Goal: Task Accomplishment & Management: Use online tool/utility

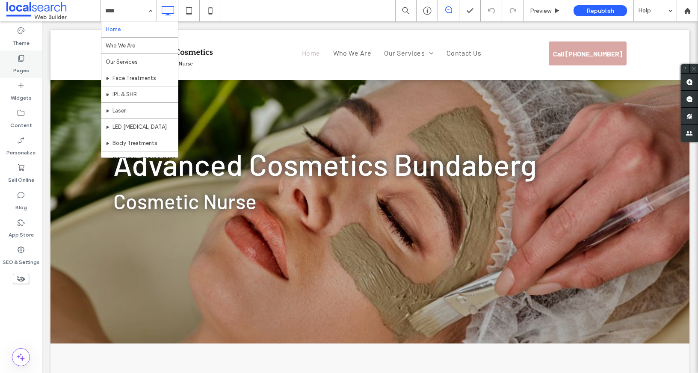
click at [22, 63] on label "Pages" at bounding box center [21, 68] width 16 height 12
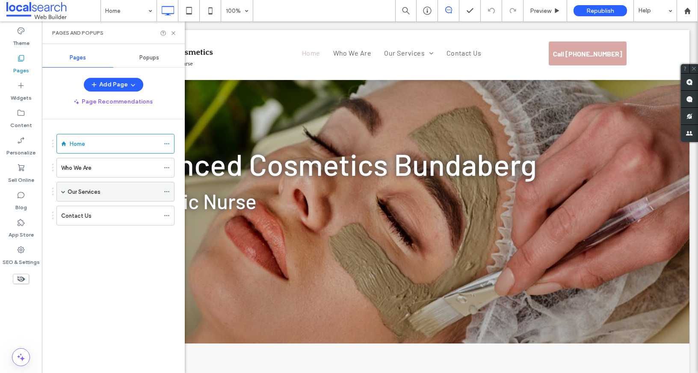
click at [59, 194] on div "Our Services" at bounding box center [115, 192] width 118 height 20
click at [66, 192] on div "Our Services" at bounding box center [115, 192] width 118 height 20
click at [62, 193] on span at bounding box center [63, 191] width 4 height 4
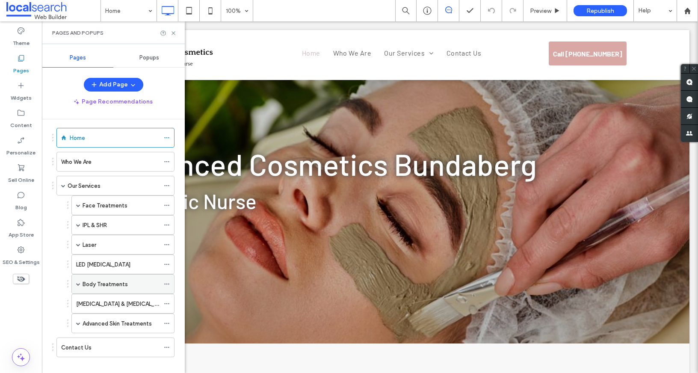
scroll to position [16, 0]
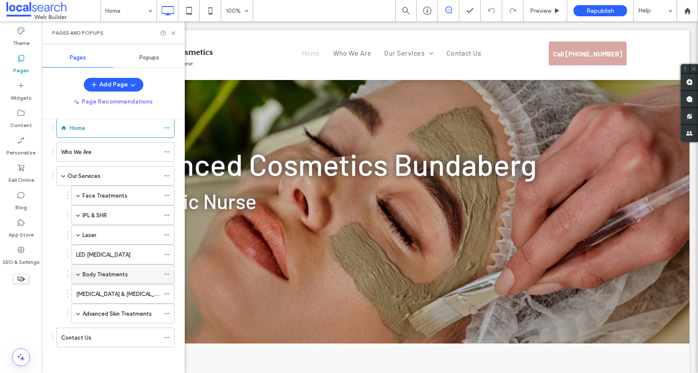
click at [77, 276] on span at bounding box center [78, 274] width 4 height 4
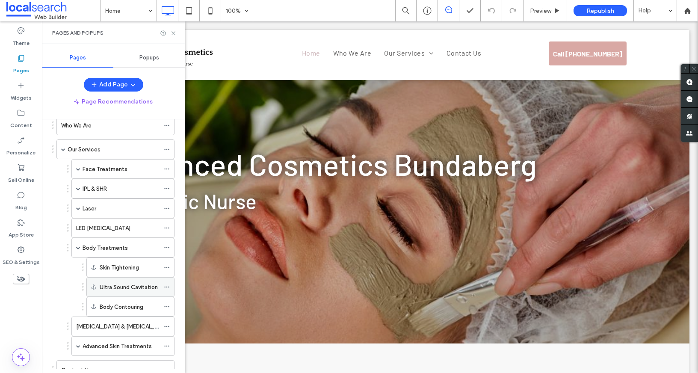
scroll to position [53, 0]
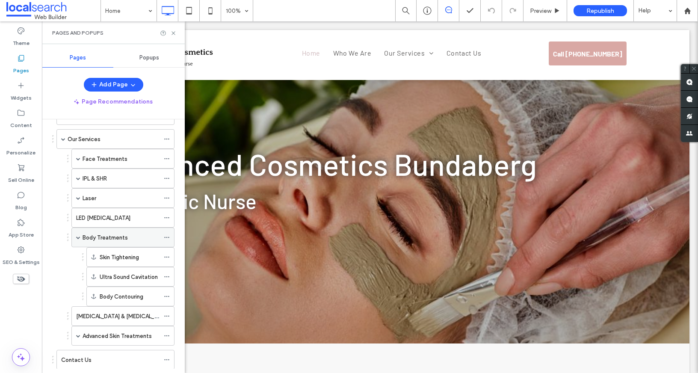
click at [124, 234] on label "Body Treatments" at bounding box center [105, 237] width 45 height 15
click at [175, 35] on icon at bounding box center [173, 33] width 6 height 6
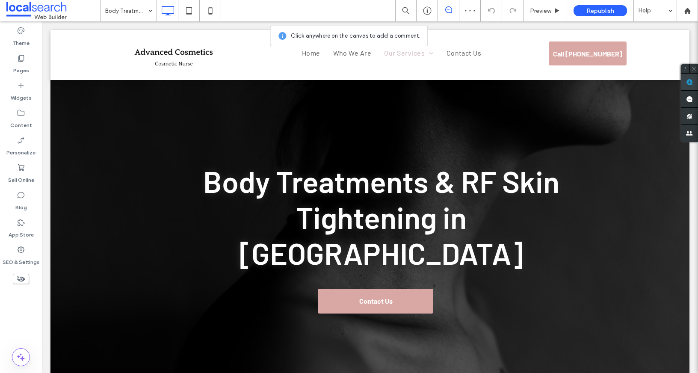
click at [691, 83] on use at bounding box center [689, 82] width 7 height 7
click at [413, 90] on div "Body Treatments & RF Skin Tightening in Bundaberg Contact Us Click To Paste Row…" at bounding box center [369, 241] width 639 height 323
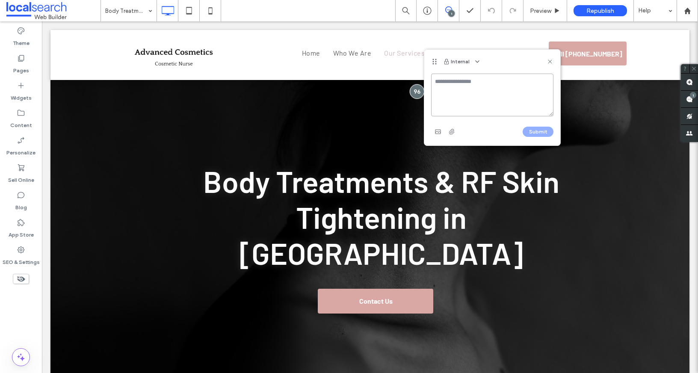
click at [466, 81] on textarea at bounding box center [492, 95] width 122 height 43
paste textarea "**********"
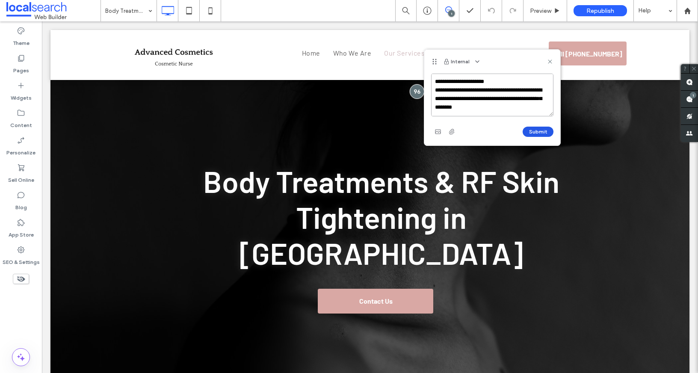
type textarea "**********"
click at [538, 133] on button "Submit" at bounding box center [538, 132] width 31 height 10
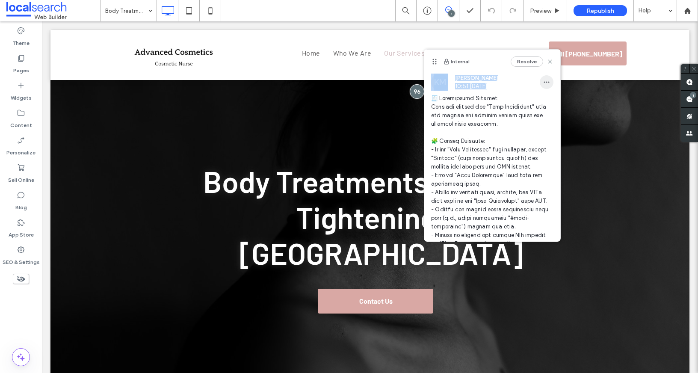
drag, startPoint x: 546, startPoint y: 60, endPoint x: 538, endPoint y: 79, distance: 20.5
click at [538, 79] on div "Internal Resolve KM Kyle Miller 10:51 Aug 12 2025" at bounding box center [492, 238] width 136 height 376
click at [546, 64] on icon at bounding box center [549, 61] width 7 height 7
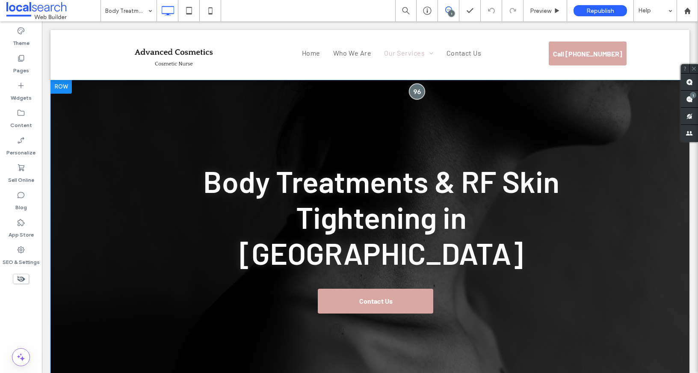
click at [413, 89] on div at bounding box center [417, 91] width 16 height 16
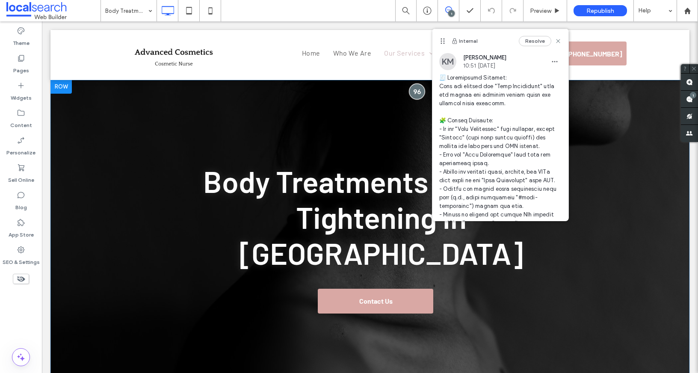
click at [413, 89] on div at bounding box center [417, 91] width 16 height 16
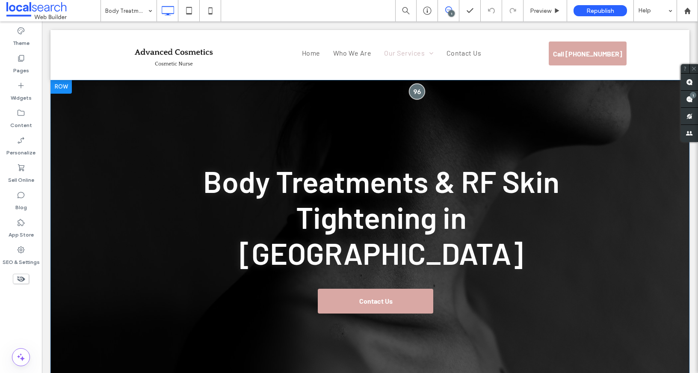
click at [413, 91] on div at bounding box center [417, 91] width 16 height 16
click at [416, 92] on div at bounding box center [417, 91] width 16 height 16
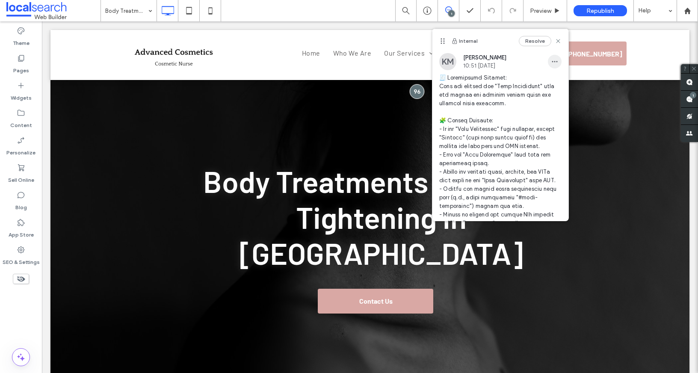
click at [551, 60] on icon "button" at bounding box center [554, 61] width 7 height 7
click at [562, 82] on div "Edit" at bounding box center [580, 84] width 76 height 16
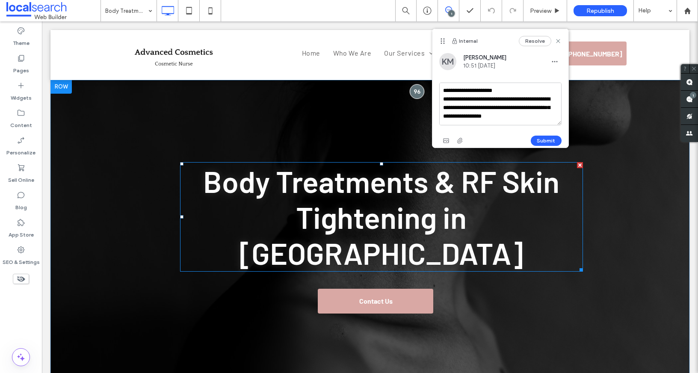
scroll to position [333, 0]
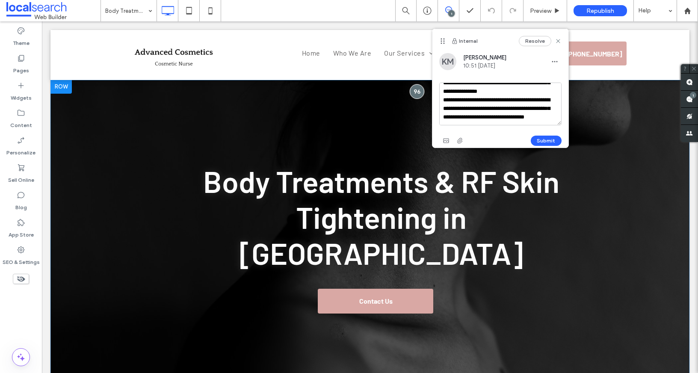
drag, startPoint x: 484, startPoint y: 109, endPoint x: 547, endPoint y: 245, distance: 149.6
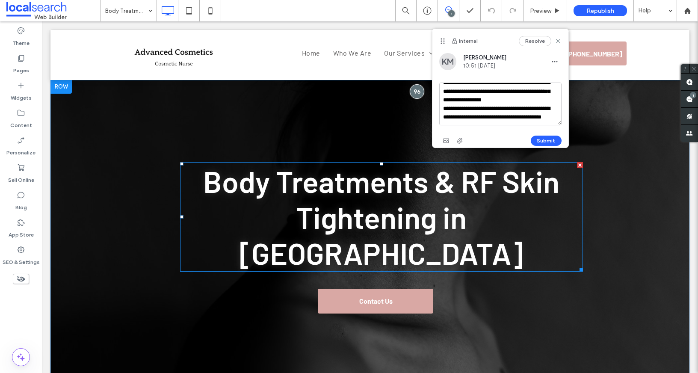
scroll to position [0, 0]
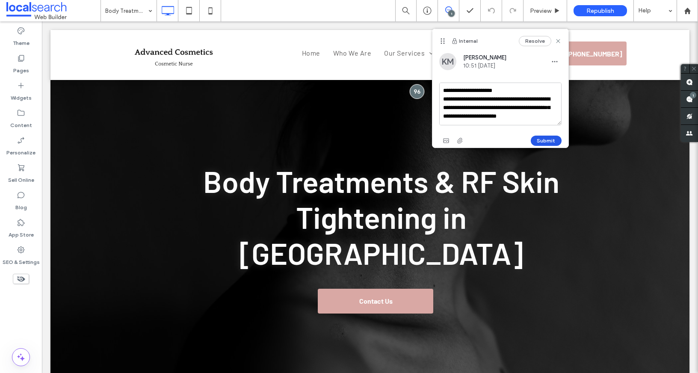
type textarea "**********"
click at [552, 140] on button "Submit" at bounding box center [546, 141] width 31 height 10
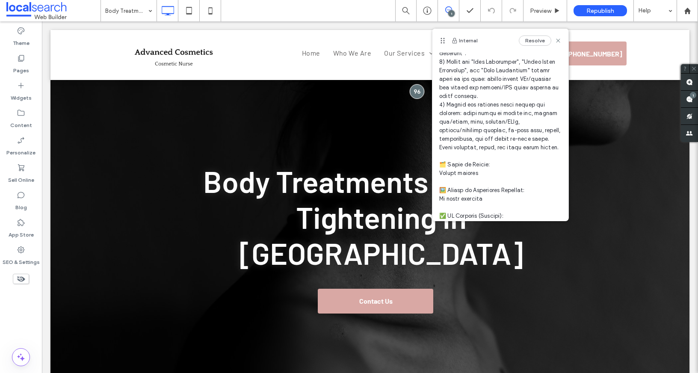
scroll to position [193, 0]
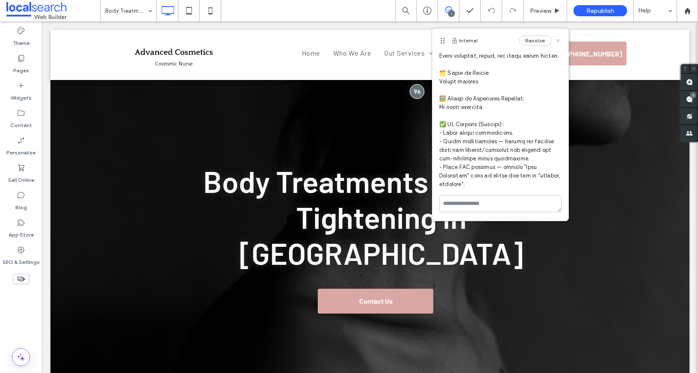
drag, startPoint x: 552, startPoint y: 42, endPoint x: 400, endPoint y: 91, distance: 159.6
click at [555, 42] on icon at bounding box center [558, 40] width 7 height 7
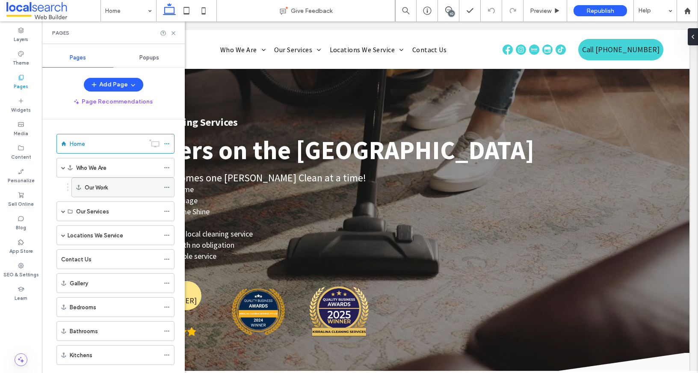
click at [80, 189] on icon at bounding box center [78, 187] width 5 height 5
click at [73, 282] on label "Gallery" at bounding box center [79, 283] width 18 height 15
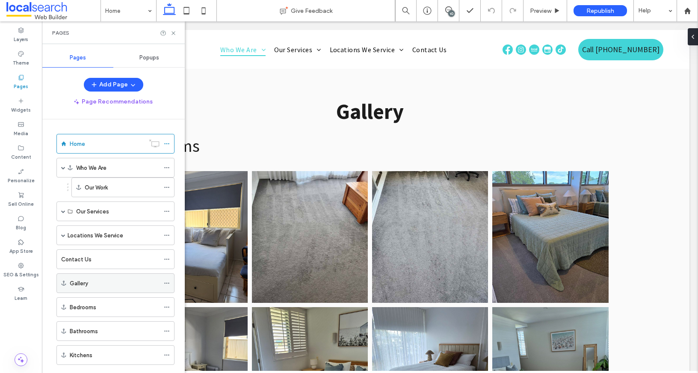
scroll to position [1872, 0]
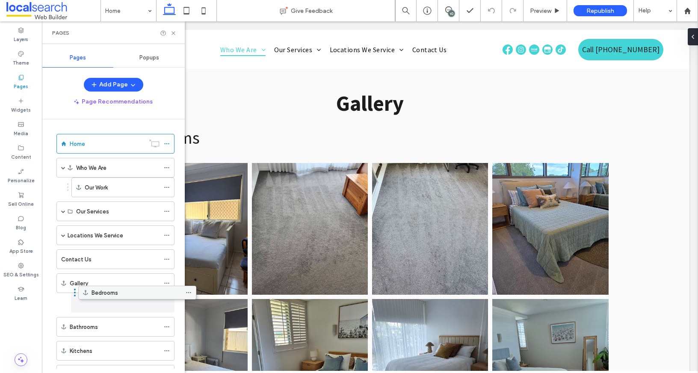
drag, startPoint x: 70, startPoint y: 305, endPoint x: 92, endPoint y: 294, distance: 24.7
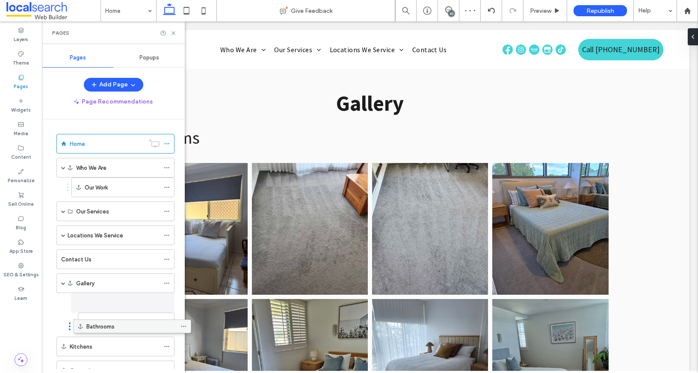
drag, startPoint x: 77, startPoint y: 326, endPoint x: 94, endPoint y: 328, distance: 16.9
drag, startPoint x: 95, startPoint y: 323, endPoint x: 96, endPoint y: 300, distance: 23.6
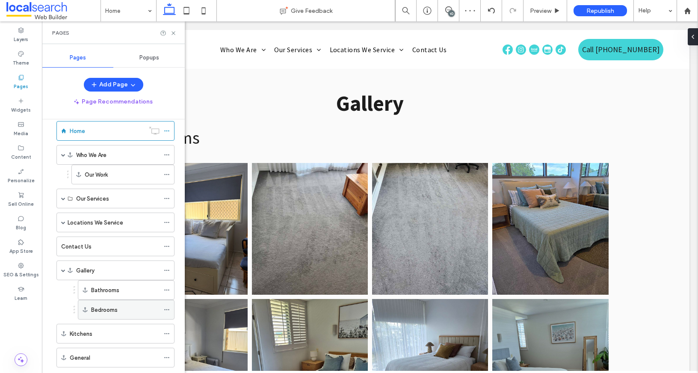
scroll to position [44, 0]
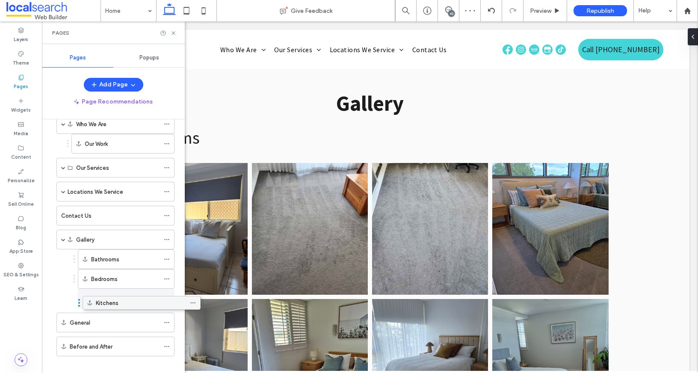
drag, startPoint x: 72, startPoint y: 301, endPoint x: 103, endPoint y: 296, distance: 30.7
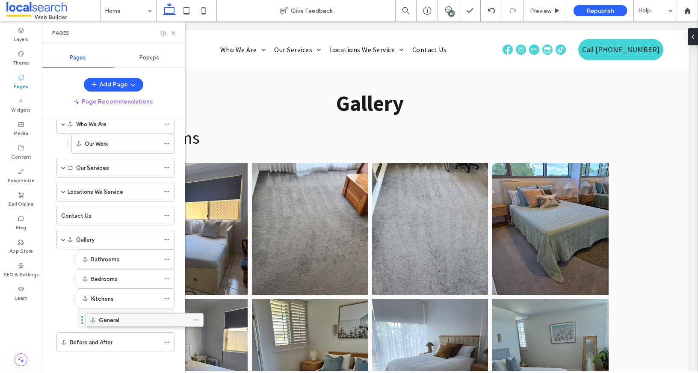
drag, startPoint x: 77, startPoint y: 322, endPoint x: 106, endPoint y: 322, distance: 29.1
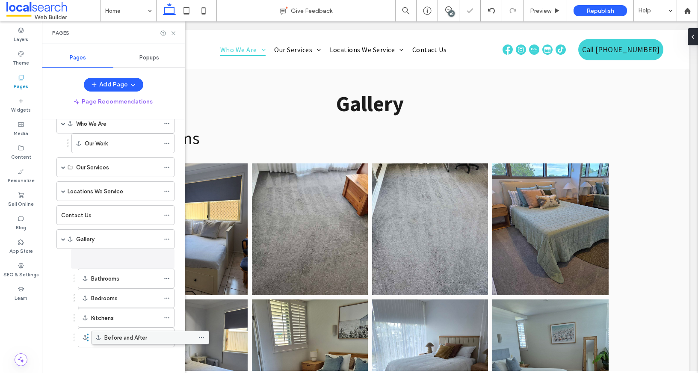
scroll to position [1872, 0]
drag, startPoint x: 78, startPoint y: 343, endPoint x: 101, endPoint y: 343, distance: 23.1
click at [172, 32] on use at bounding box center [172, 32] width 3 height 3
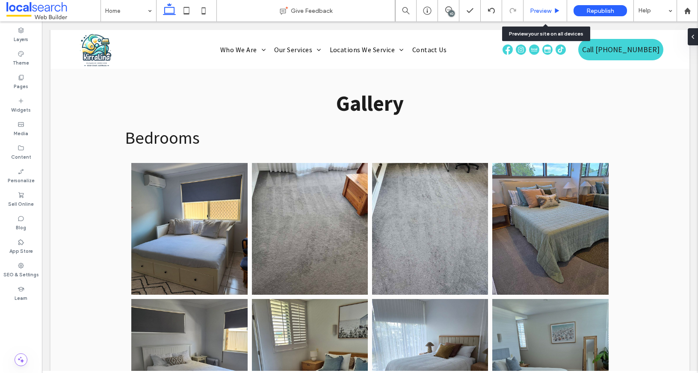
click at [532, 19] on div "Preview" at bounding box center [545, 10] width 44 height 21
click at [534, 16] on div "Preview" at bounding box center [545, 10] width 44 height 21
click at [554, 8] on icon at bounding box center [557, 11] width 6 height 6
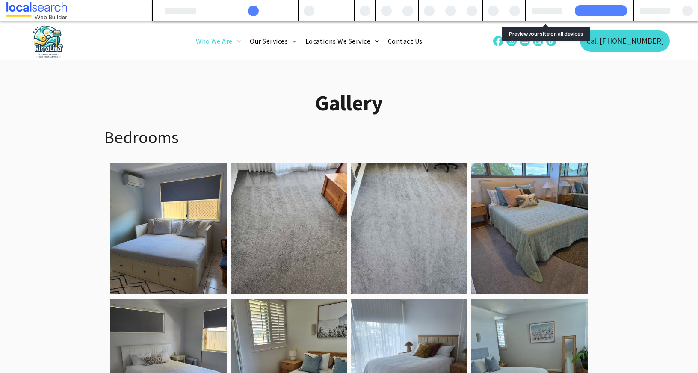
scroll to position [1875, 0]
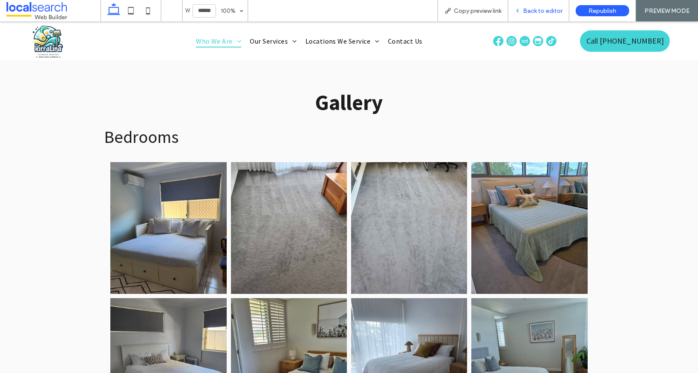
click at [532, 16] on div "Back to editor" at bounding box center [538, 10] width 61 height 21
click at [526, 12] on span "Back to editor" at bounding box center [542, 10] width 39 height 7
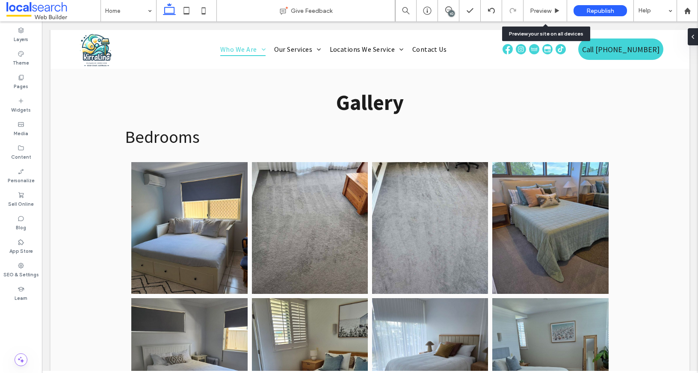
scroll to position [1869, 0]
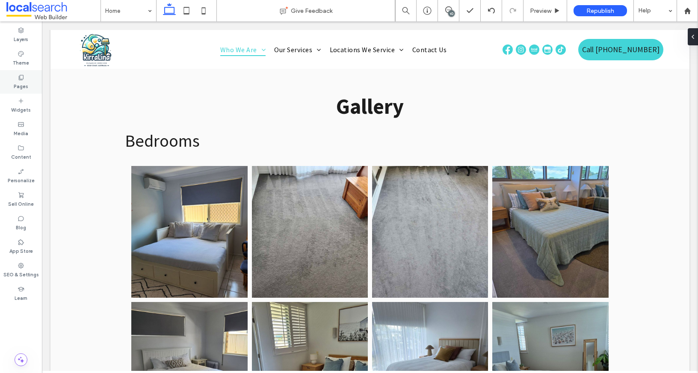
click at [23, 72] on div "Pages" at bounding box center [21, 82] width 42 height 24
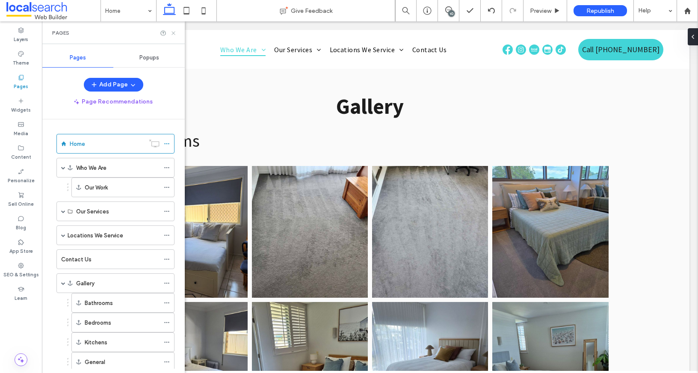
click at [172, 30] on icon at bounding box center [173, 33] width 6 height 6
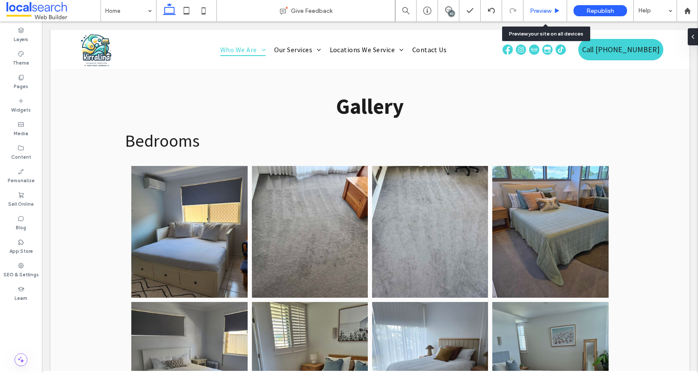
click at [541, 15] on div "Preview" at bounding box center [545, 10] width 44 height 21
click at [538, 9] on span "Preview" at bounding box center [540, 10] width 21 height 7
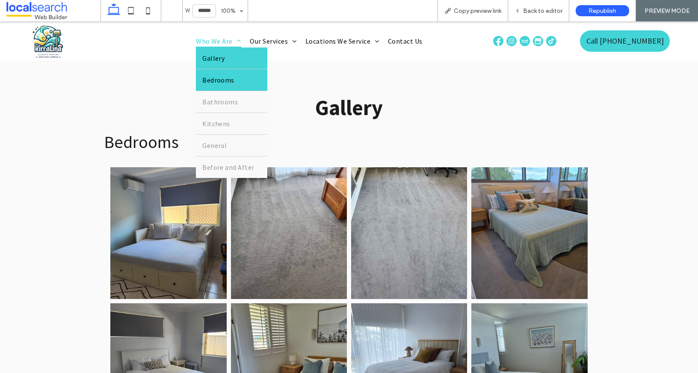
scroll to position [1872, 0]
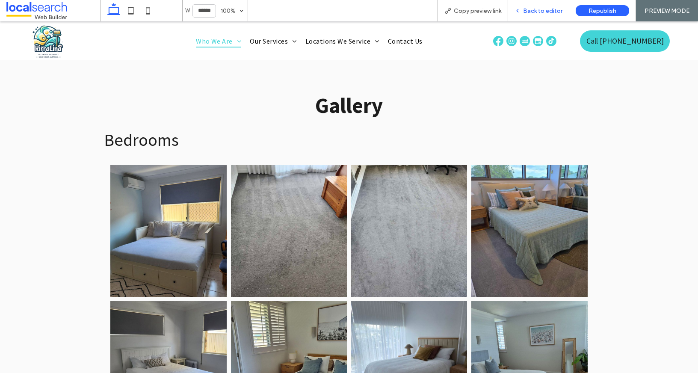
click at [526, 15] on div "Back to editor" at bounding box center [538, 10] width 61 height 21
click at [528, 11] on span "Back to editor" at bounding box center [542, 10] width 39 height 7
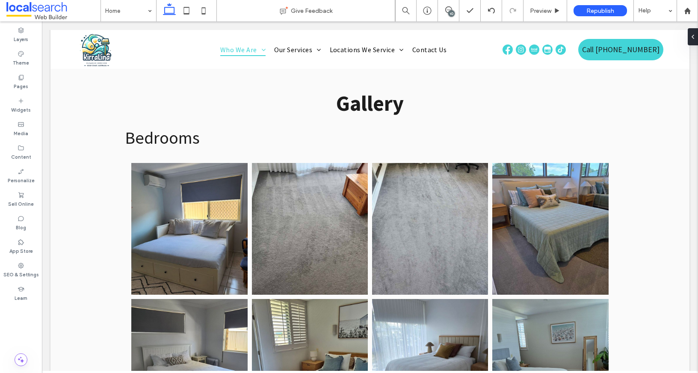
scroll to position [1866, 0]
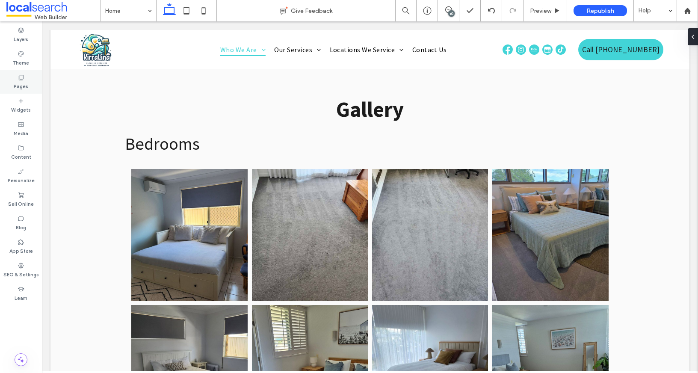
click at [6, 78] on div "Pages" at bounding box center [21, 82] width 42 height 24
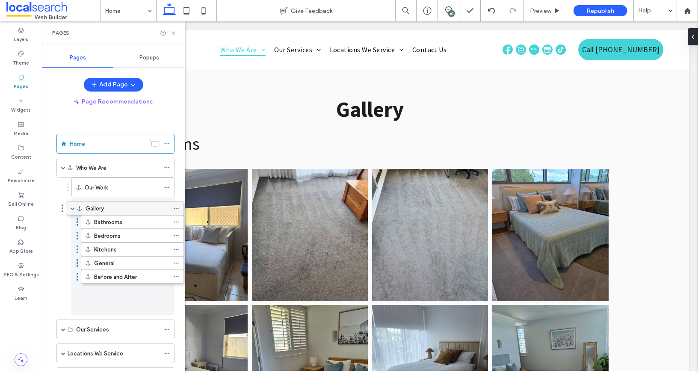
drag, startPoint x: 66, startPoint y: 285, endPoint x: 75, endPoint y: 213, distance: 72.5
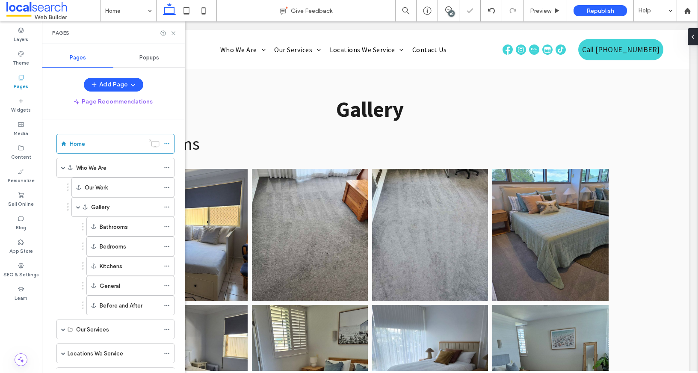
click at [174, 36] on div "Pages" at bounding box center [113, 32] width 143 height 23
drag, startPoint x: 174, startPoint y: 33, endPoint x: 135, endPoint y: 12, distance: 44.0
click at [174, 33] on use at bounding box center [172, 32] width 3 height 3
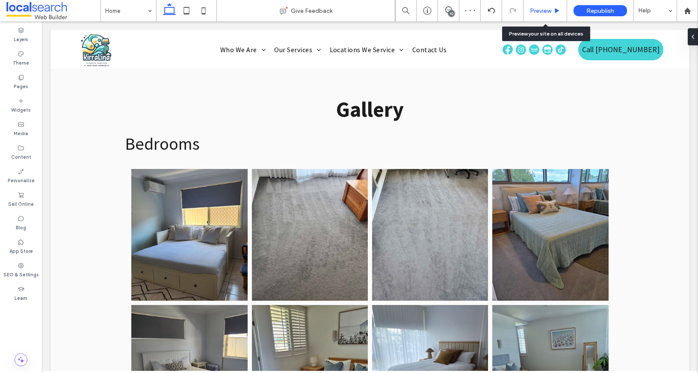
click at [547, 15] on div "Preview" at bounding box center [545, 10] width 44 height 21
click at [538, 9] on span "Preview" at bounding box center [540, 10] width 21 height 7
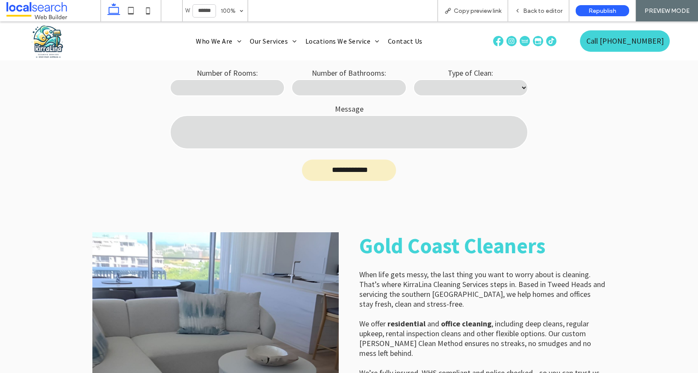
scroll to position [268, 0]
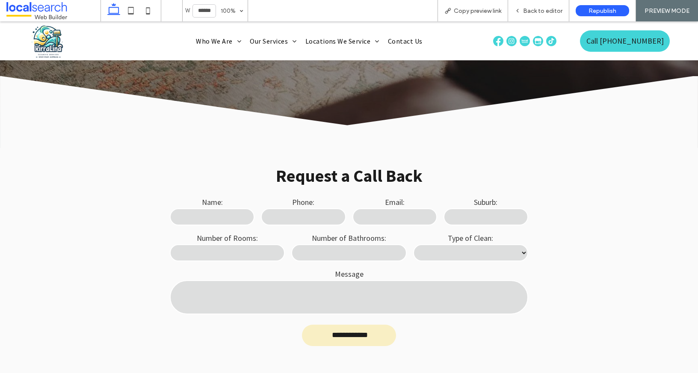
click at [59, 42] on img at bounding box center [47, 41] width 35 height 35
click at [538, 15] on div "Back to editor" at bounding box center [538, 10] width 61 height 21
click at [528, 6] on div "Back to editor" at bounding box center [538, 10] width 61 height 21
click at [529, 12] on span "Back to editor" at bounding box center [542, 10] width 39 height 7
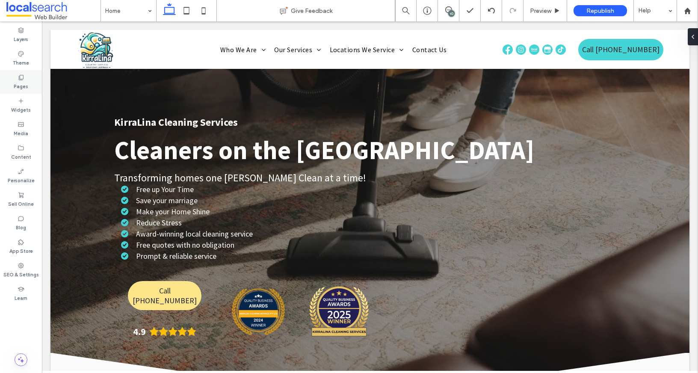
click at [30, 75] on div "Pages" at bounding box center [21, 82] width 42 height 24
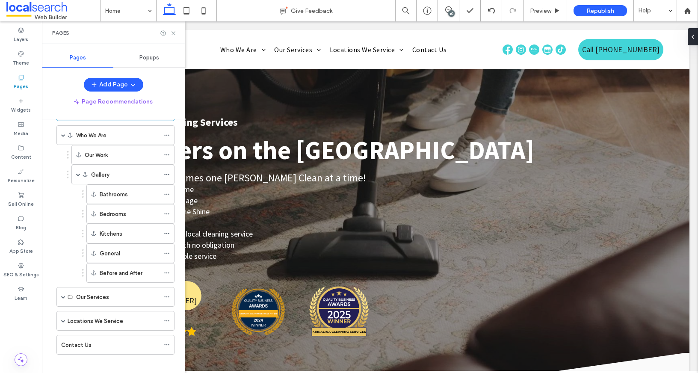
scroll to position [40, 0]
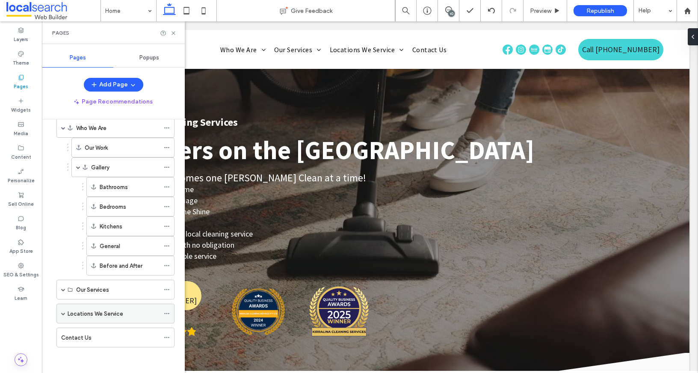
click at [63, 315] on span at bounding box center [63, 313] width 4 height 4
click at [65, 292] on span at bounding box center [63, 289] width 4 height 19
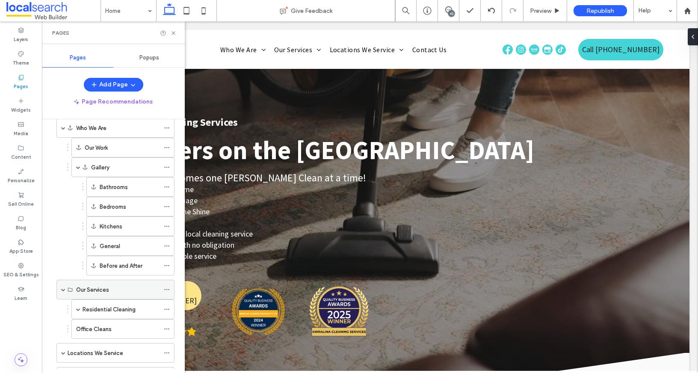
click at [65, 292] on span at bounding box center [63, 289] width 4 height 19
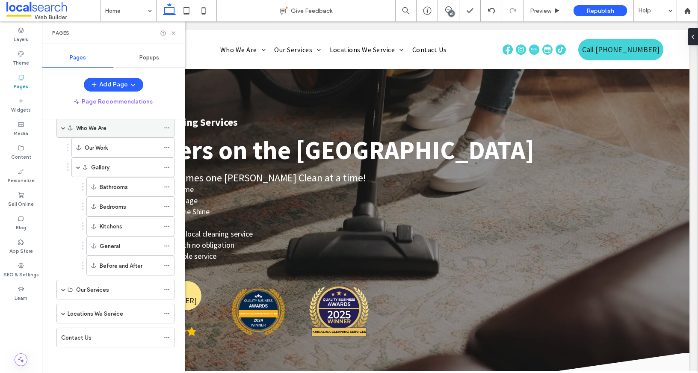
scroll to position [0, 0]
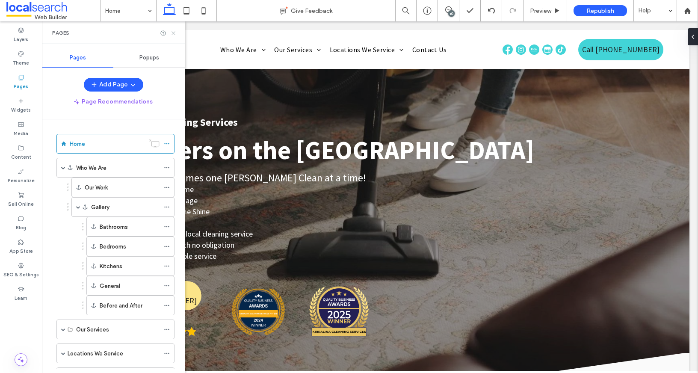
click at [175, 33] on icon at bounding box center [173, 33] width 6 height 6
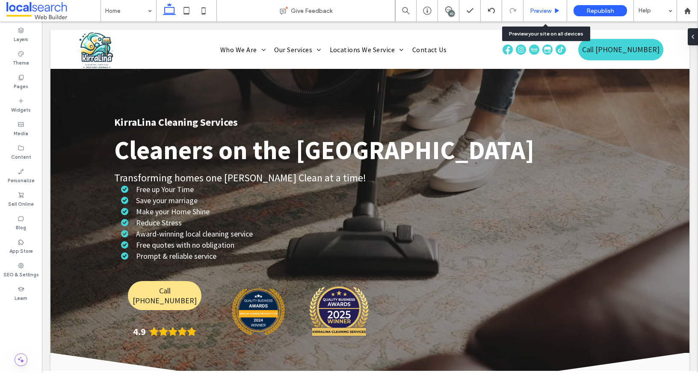
click at [545, 6] on div "Preview" at bounding box center [545, 10] width 44 height 21
click at [531, 11] on span "Preview" at bounding box center [540, 10] width 21 height 7
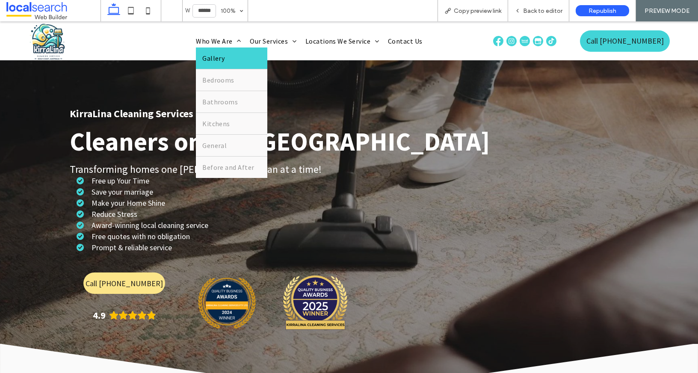
click at [225, 59] on link "Gallery" at bounding box center [231, 57] width 71 height 21
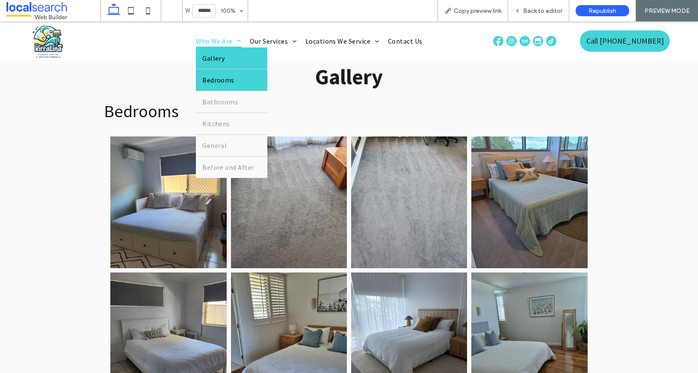
scroll to position [1882, 0]
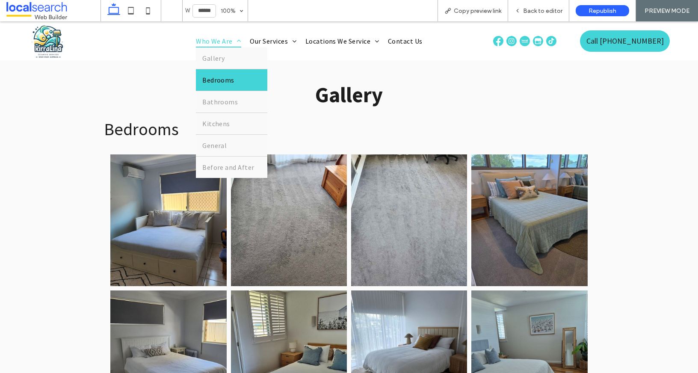
click at [224, 84] on link "Bedrooms" at bounding box center [231, 79] width 71 height 21
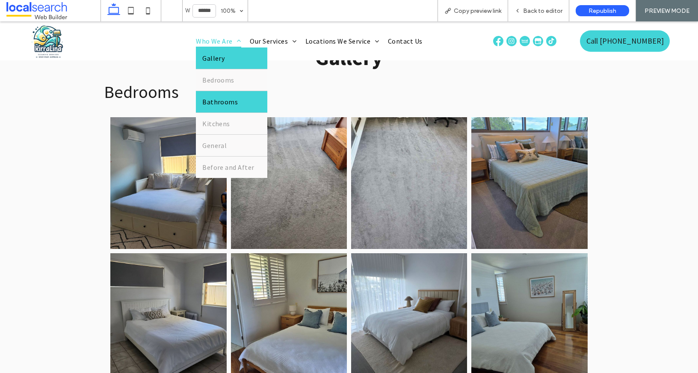
click at [221, 101] on span "Bathrooms" at bounding box center [219, 101] width 35 height 9
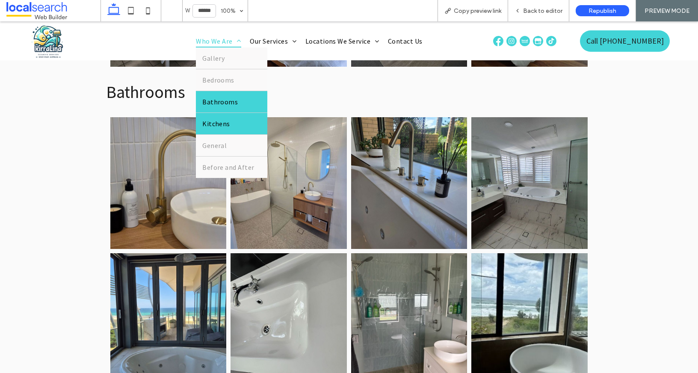
click at [219, 133] on link "Kitchens" at bounding box center [231, 123] width 71 height 21
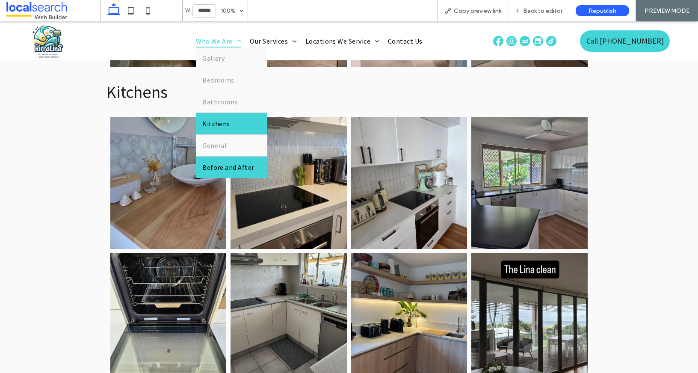
click at [222, 161] on link "Before and After" at bounding box center [231, 167] width 71 height 21
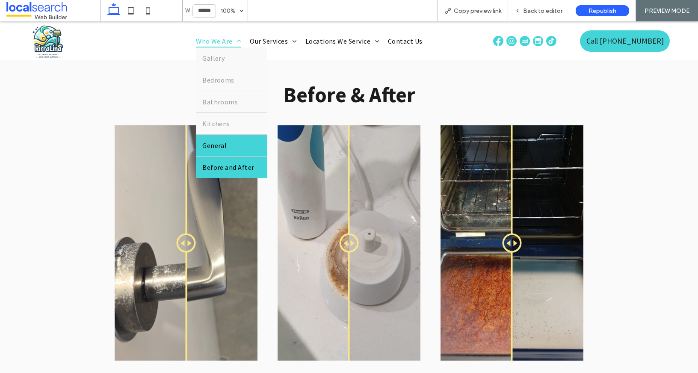
click at [219, 148] on span "General" at bounding box center [214, 145] width 24 height 9
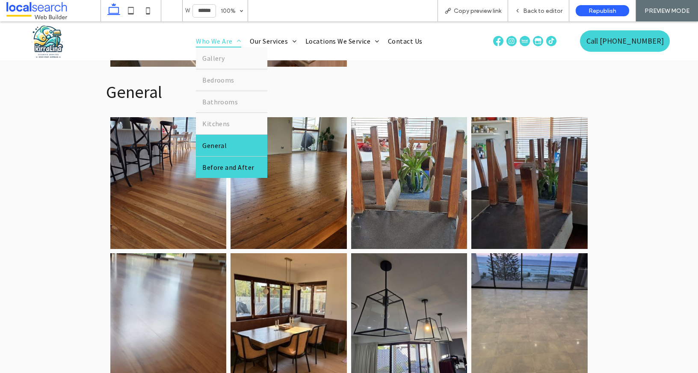
click at [220, 164] on span "Before and After" at bounding box center [228, 167] width 52 height 9
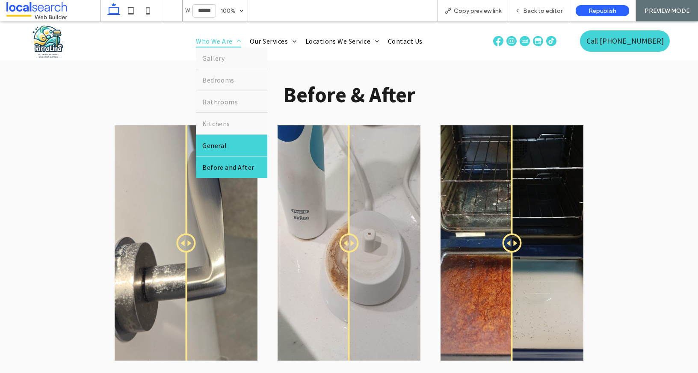
click at [222, 151] on link "General" at bounding box center [231, 145] width 71 height 21
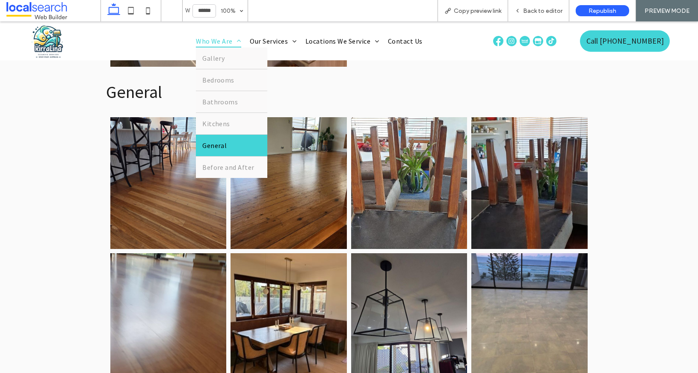
click at [224, 135] on link "General" at bounding box center [231, 145] width 71 height 21
click at [225, 127] on span "Kitchens" at bounding box center [216, 123] width 28 height 9
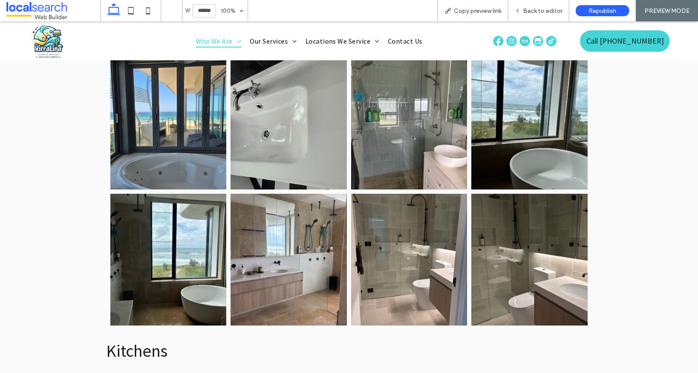
scroll to position [2330, 0]
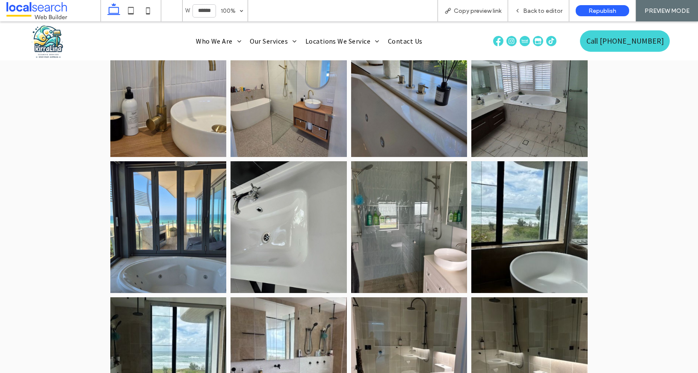
click at [172, 170] on link at bounding box center [168, 226] width 123 height 139
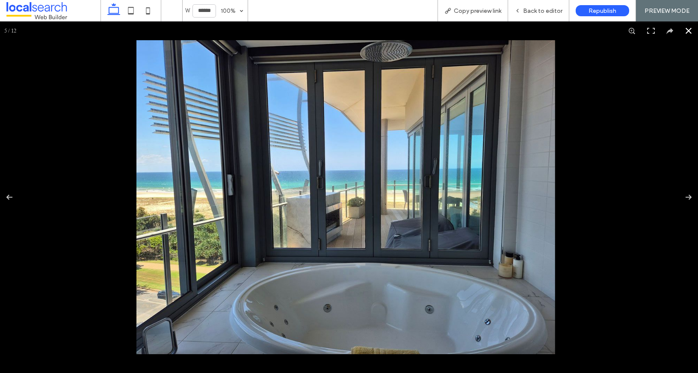
click at [687, 29] on button at bounding box center [688, 30] width 19 height 19
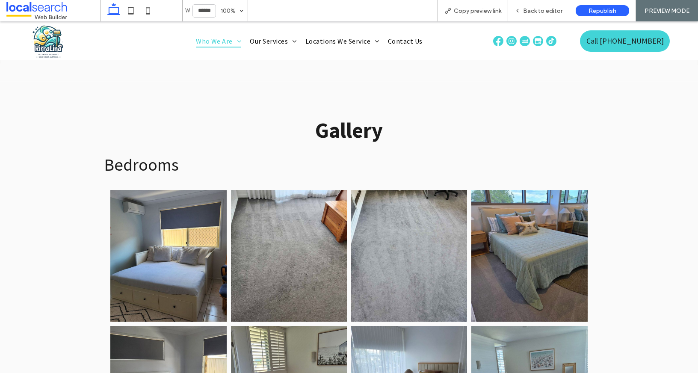
scroll to position [1744, 0]
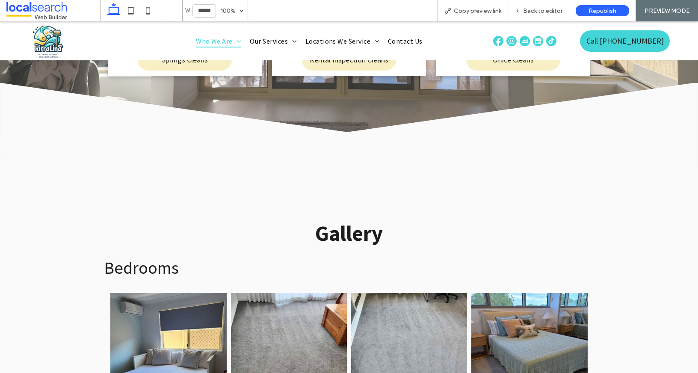
click at [155, 318] on link at bounding box center [168, 358] width 123 height 139
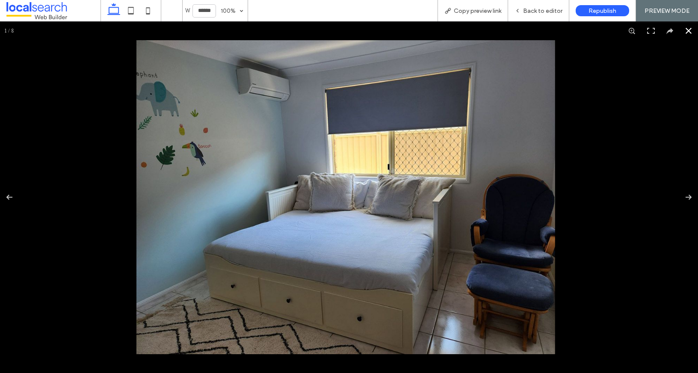
click at [679, 35] on button at bounding box center [688, 30] width 19 height 19
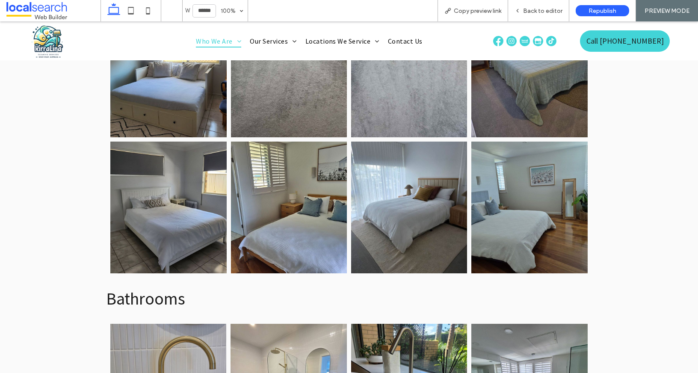
scroll to position [1895, 0]
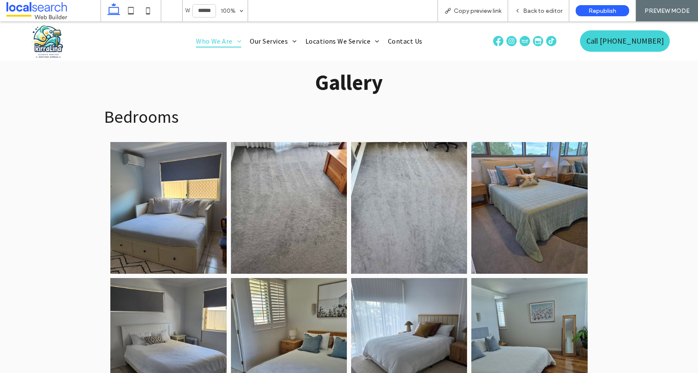
click at [261, 202] on link at bounding box center [288, 207] width 123 height 139
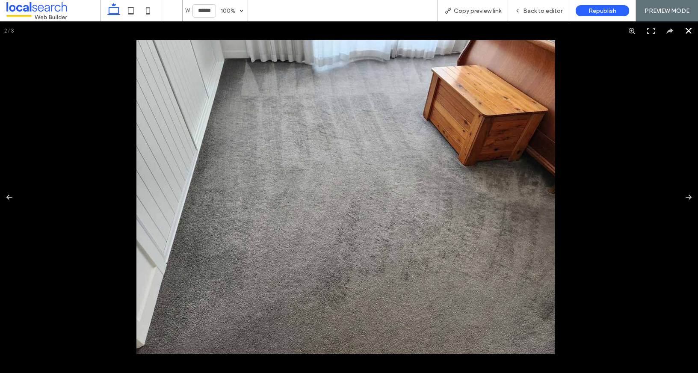
click at [685, 36] on button at bounding box center [688, 30] width 19 height 19
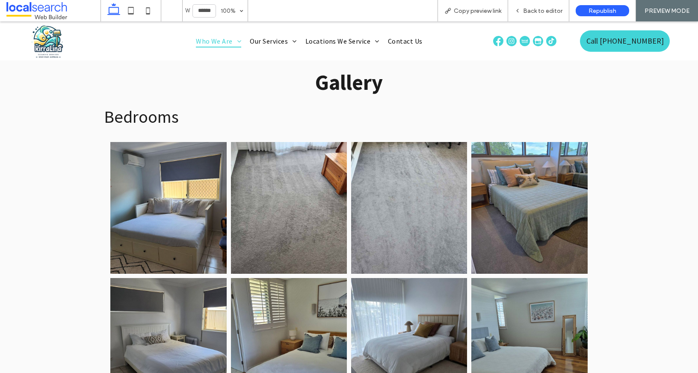
click at [401, 216] on link at bounding box center [409, 207] width 123 height 139
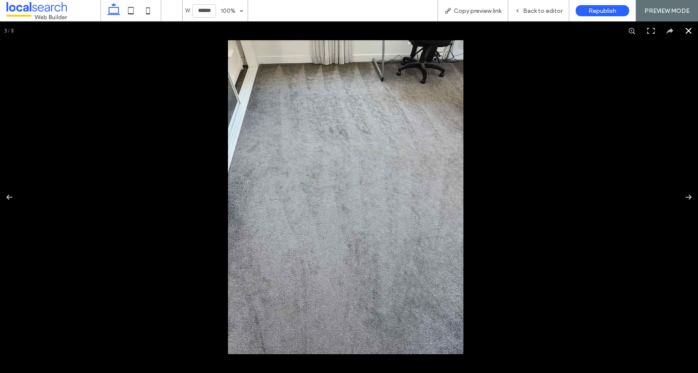
click at [680, 32] on button at bounding box center [688, 30] width 19 height 19
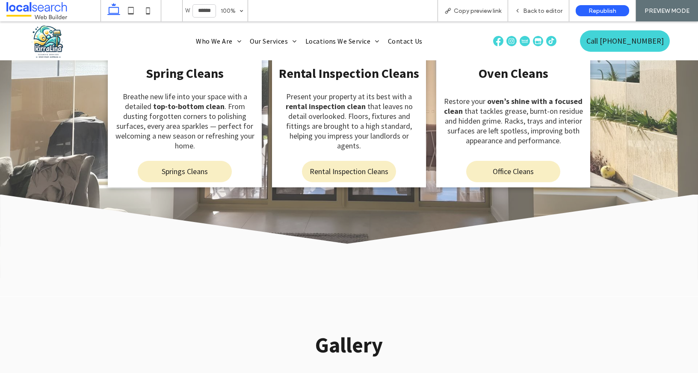
scroll to position [1272, 0]
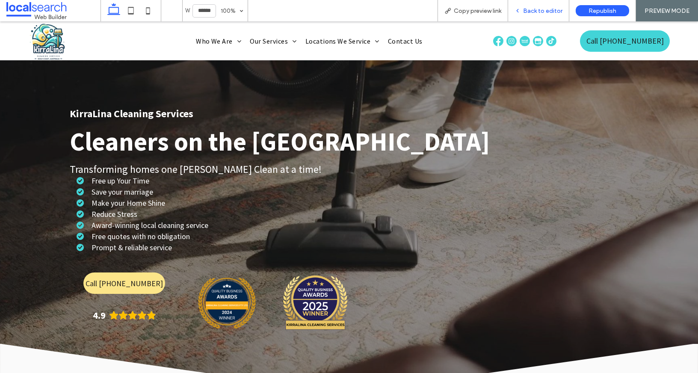
click at [542, 6] on div "Back to editor" at bounding box center [538, 10] width 61 height 21
click at [538, 10] on span "Back to editor" at bounding box center [542, 10] width 39 height 7
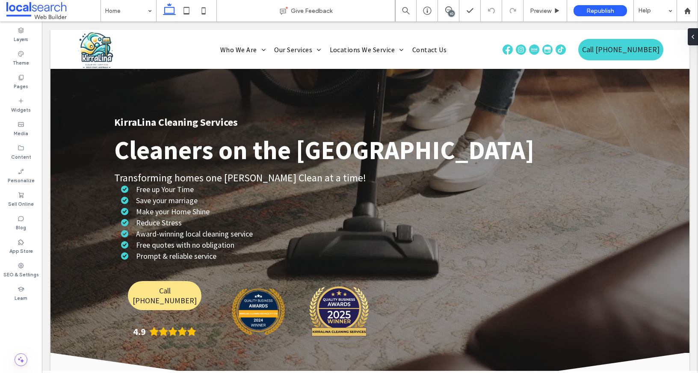
click at [449, 14] on div "10" at bounding box center [451, 13] width 6 height 6
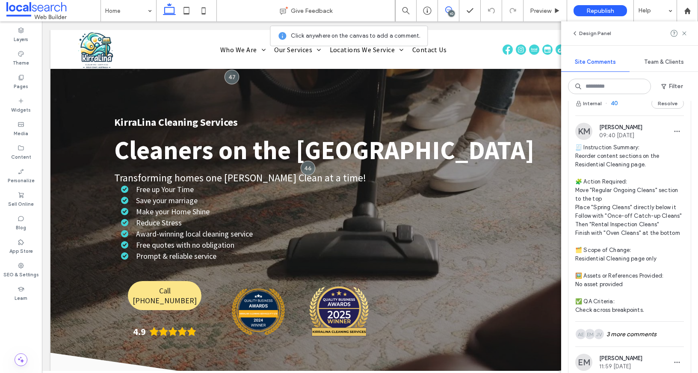
scroll to position [2901, 0]
click at [600, 116] on div "Internal 40 Resolve" at bounding box center [629, 104] width 122 height 24
click at [595, 191] on div at bounding box center [349, 186] width 698 height 373
click at [593, 188] on div at bounding box center [349, 186] width 698 height 373
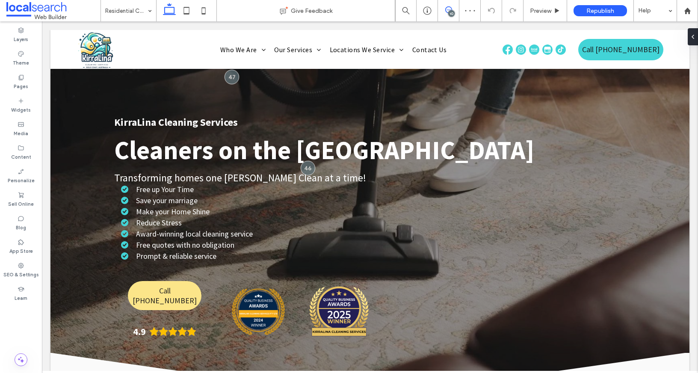
click at [444, 12] on span at bounding box center [448, 9] width 21 height 7
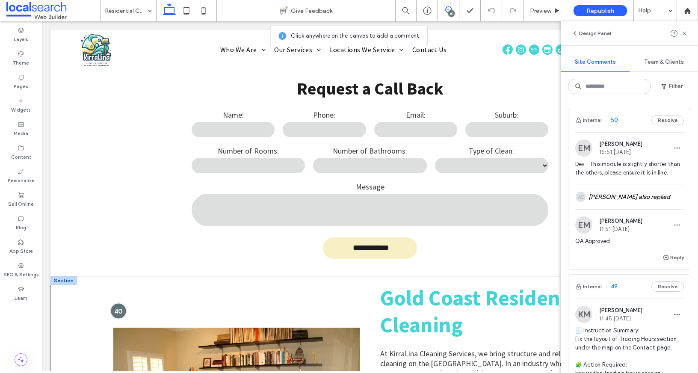
click at [111, 303] on div at bounding box center [118, 311] width 16 height 16
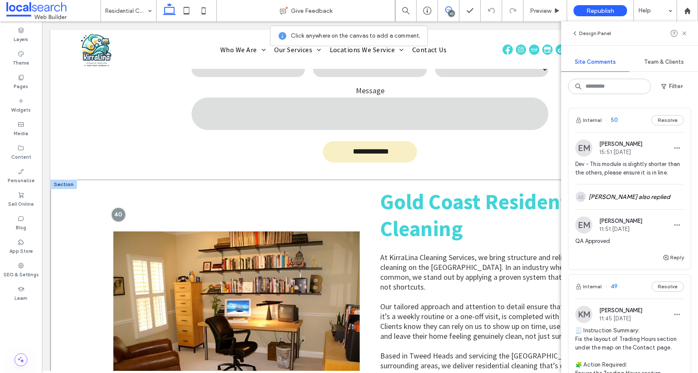
scroll to position [554, 0]
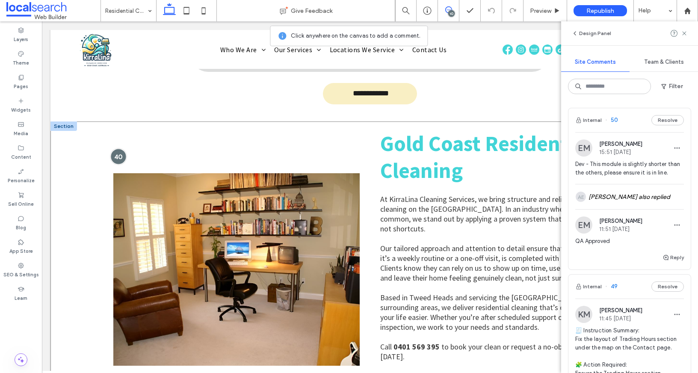
click at [113, 148] on div at bounding box center [118, 156] width 16 height 16
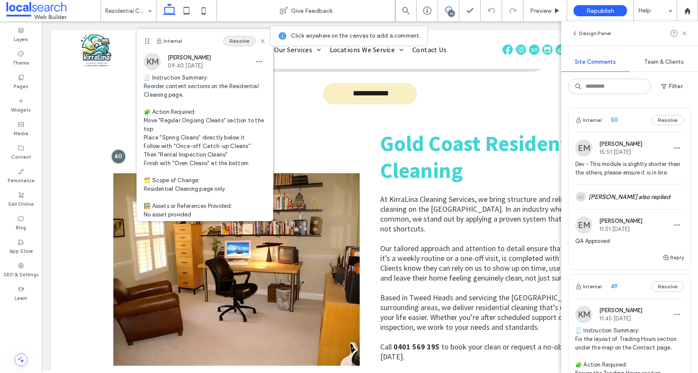
click at [239, 43] on button "Resolve" at bounding box center [239, 41] width 32 height 10
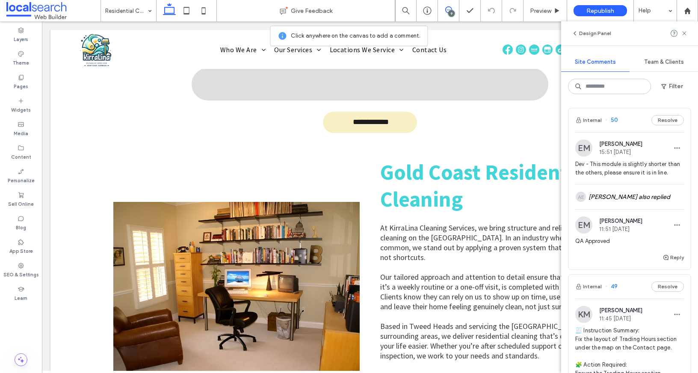
scroll to position [511, 0]
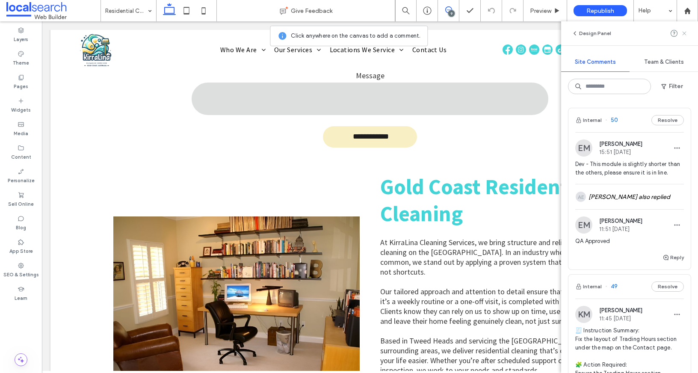
click at [685, 34] on icon at bounding box center [684, 33] width 7 height 7
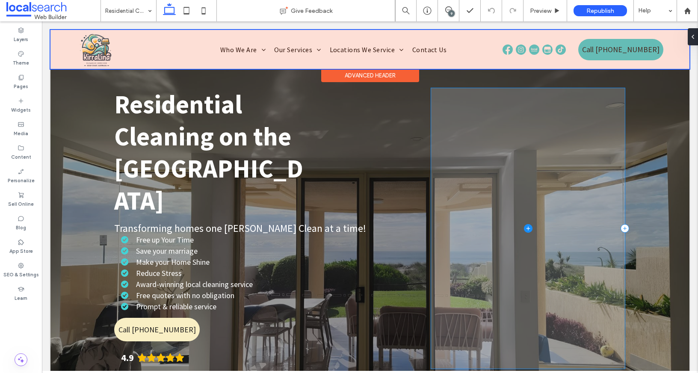
scroll to position [0, 0]
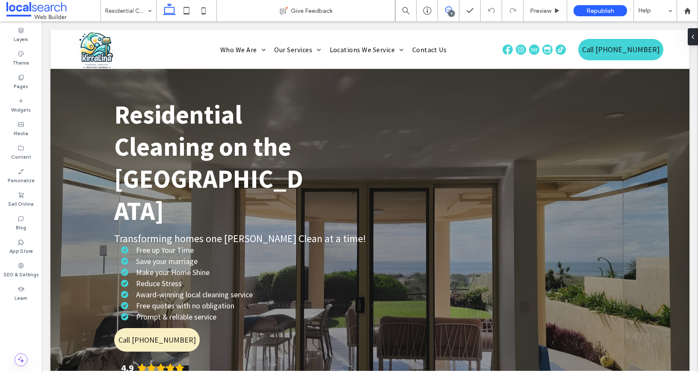
click at [446, 13] on icon at bounding box center [448, 9] width 7 height 7
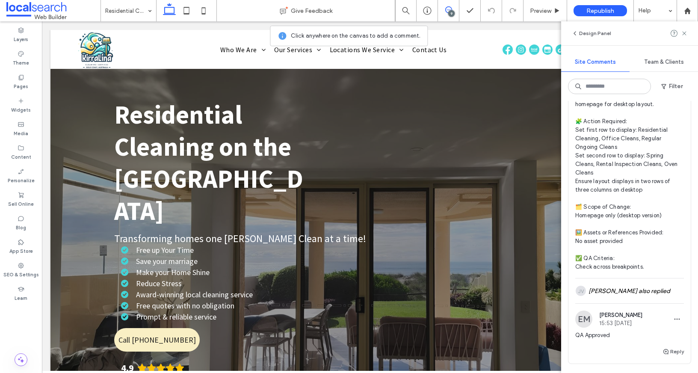
scroll to position [2612, 0]
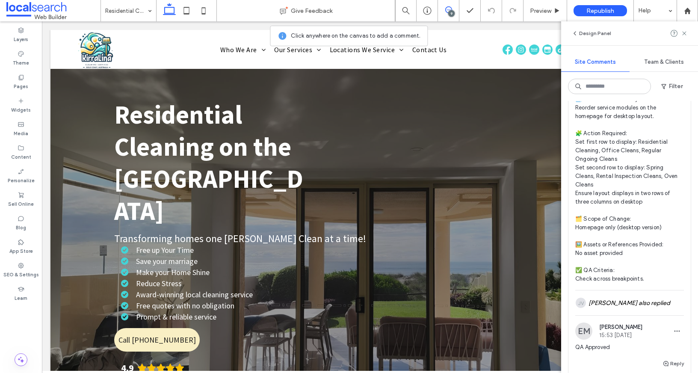
drag, startPoint x: 594, startPoint y: 147, endPoint x: 595, endPoint y: 140, distance: 7.0
click at [594, 67] on div "Internal 42 Resolve" at bounding box center [629, 55] width 122 height 24
click at [0, 0] on div at bounding box center [0, 0] width 0 height 0
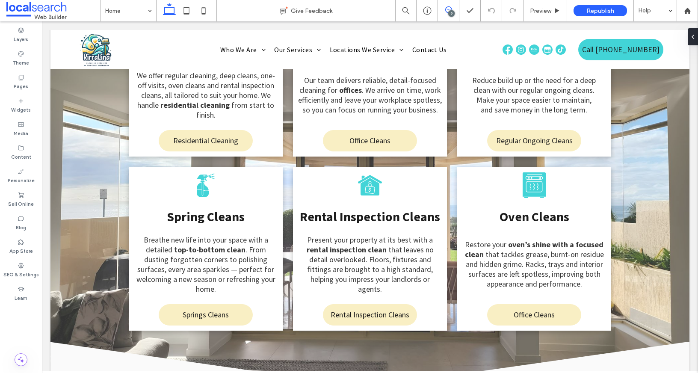
click at [457, 10] on span at bounding box center [448, 9] width 21 height 7
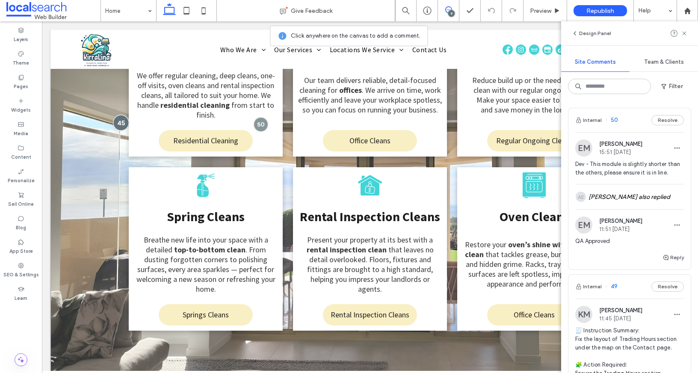
click at [121, 115] on div at bounding box center [121, 123] width 16 height 16
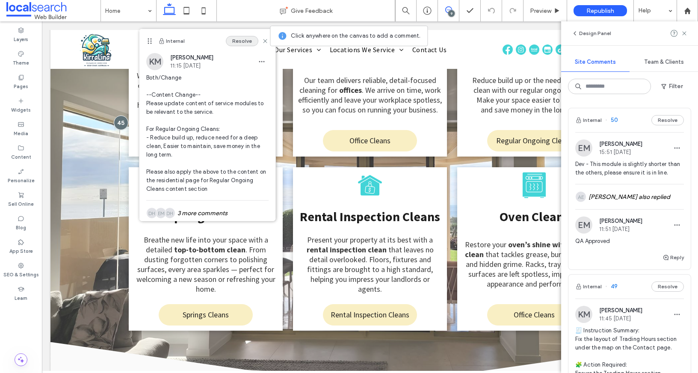
click at [231, 44] on button "Resolve" at bounding box center [242, 41] width 32 height 10
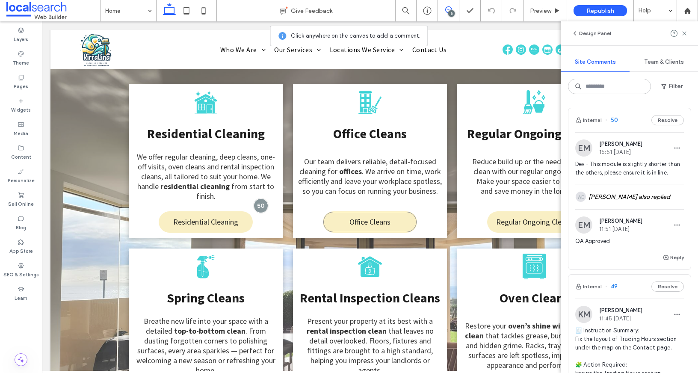
scroll to position [1408, 0]
click at [685, 34] on icon at bounding box center [684, 33] width 7 height 7
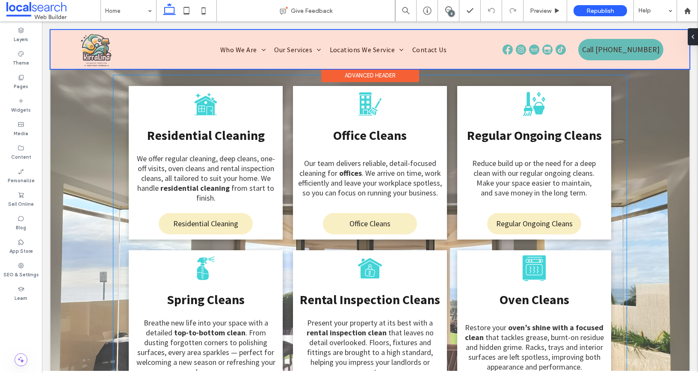
scroll to position [1406, 0]
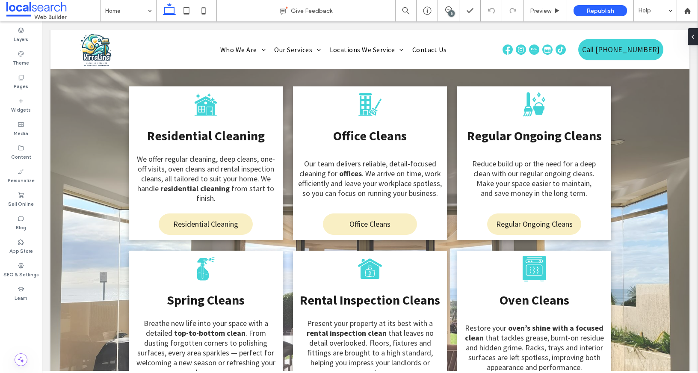
click at [454, 13] on div "8" at bounding box center [451, 13] width 6 height 6
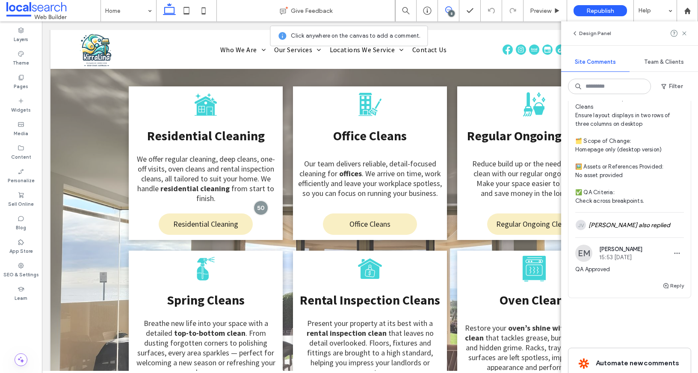
scroll to position [2326, 0]
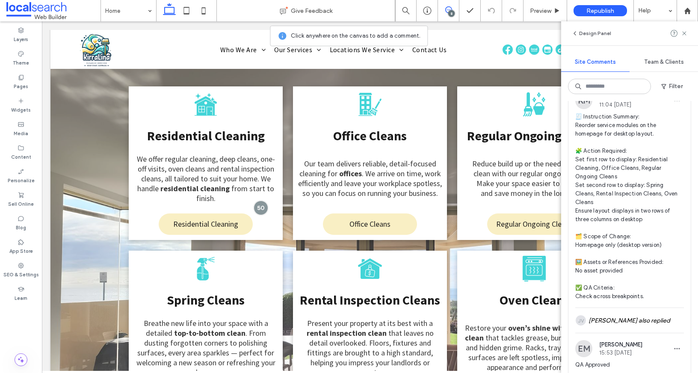
click at [594, 78] on button "Internal" at bounding box center [588, 73] width 27 height 10
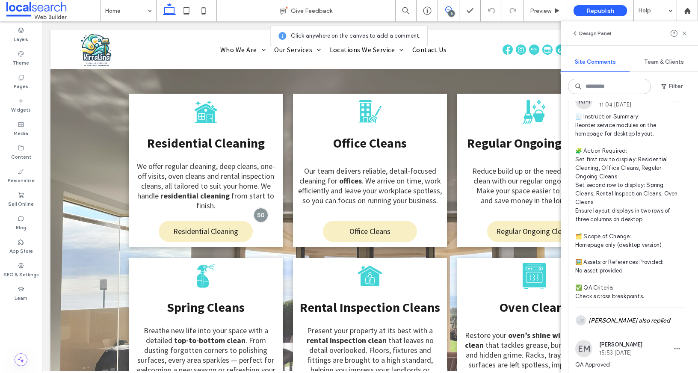
scroll to position [1394, 0]
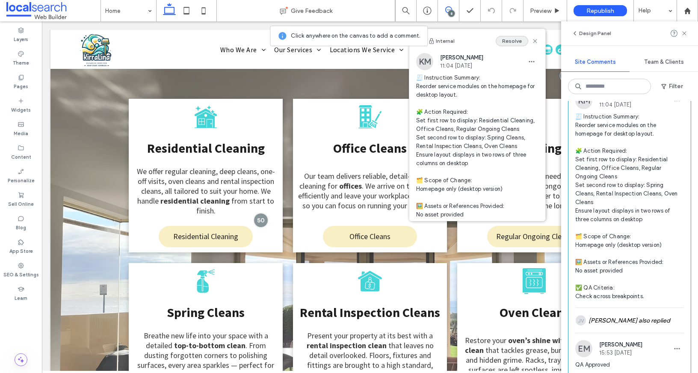
click at [498, 43] on button "Resolve" at bounding box center [512, 41] width 32 height 10
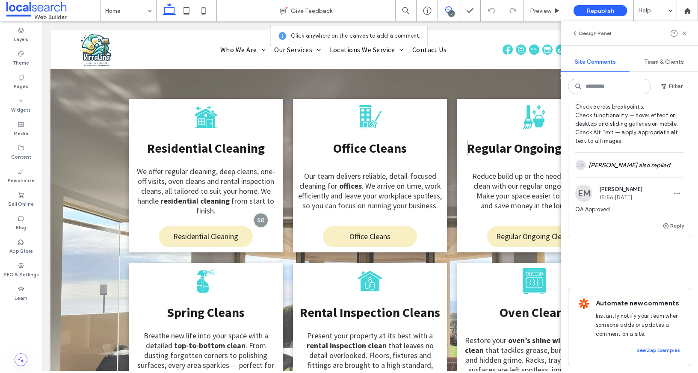
scroll to position [2230, 0]
click at [474, 140] on span "Regular Ongoing Cleans" at bounding box center [534, 148] width 135 height 16
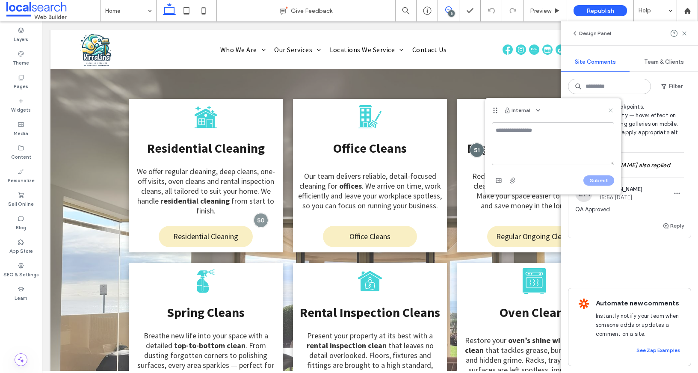
drag, startPoint x: 607, startPoint y: 117, endPoint x: 610, endPoint y: 112, distance: 5.6
click at [607, 116] on div "Internal" at bounding box center [553, 110] width 136 height 24
click at [610, 112] on icon at bounding box center [610, 110] width 7 height 7
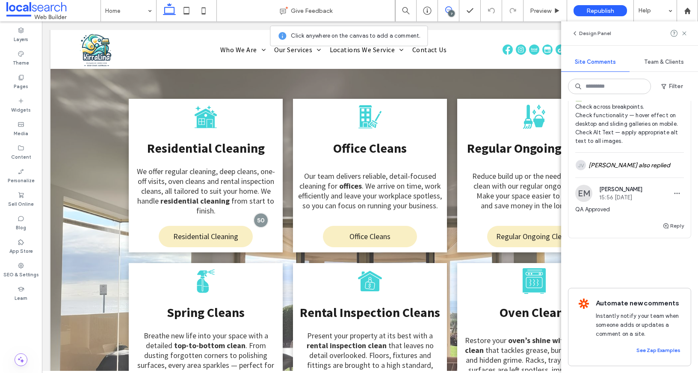
click at [683, 39] on div "Design Panel" at bounding box center [629, 33] width 137 height 24
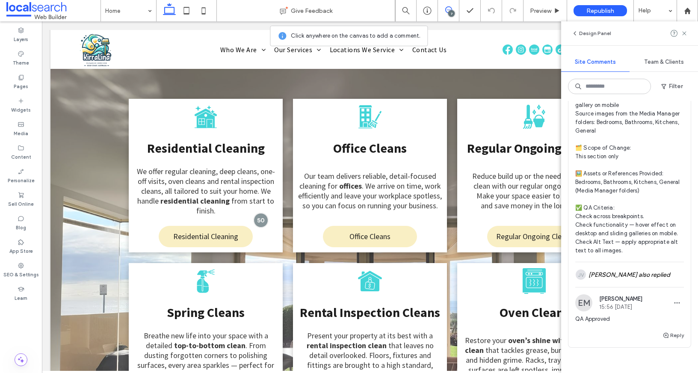
scroll to position [1920, 0]
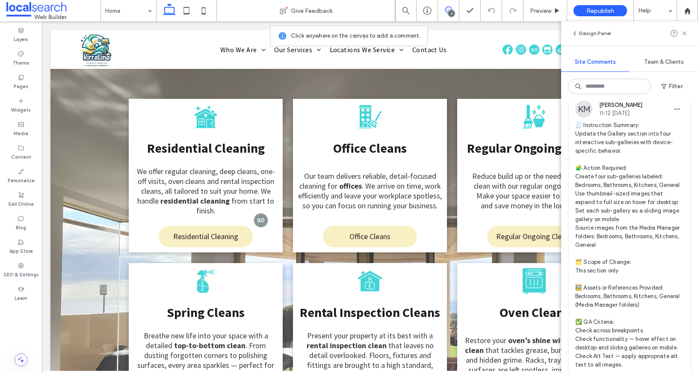
click at [594, 86] on button "Internal" at bounding box center [588, 81] width 27 height 10
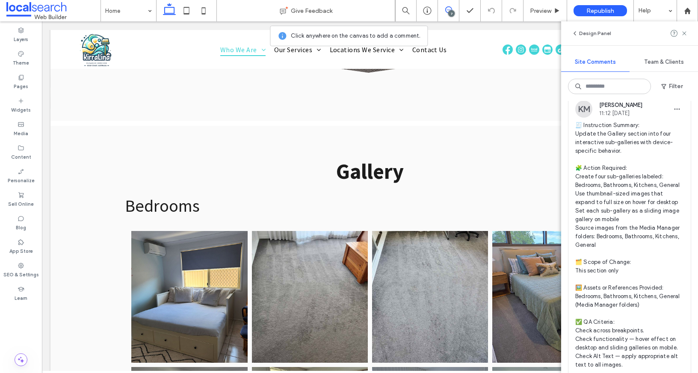
scroll to position [1891, 0]
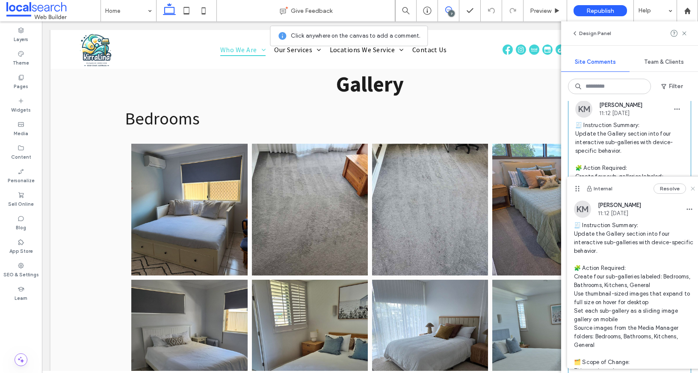
click at [689, 189] on icon at bounding box center [692, 188] width 7 height 7
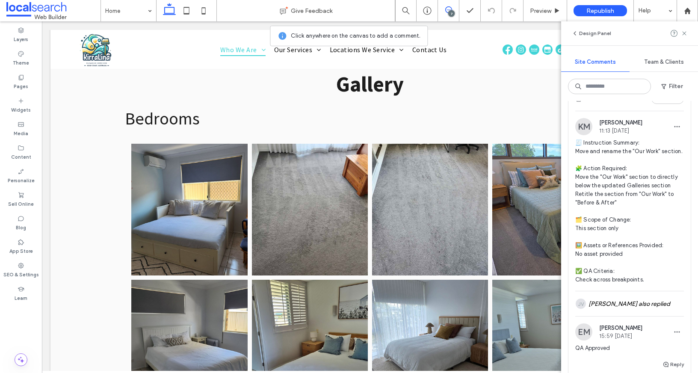
scroll to position [1604, 0]
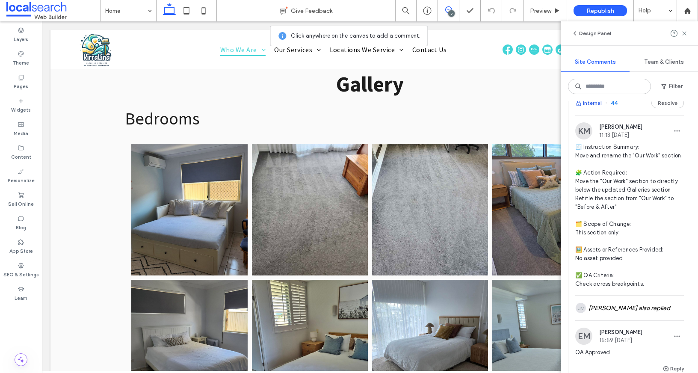
click at [593, 108] on button "Internal" at bounding box center [588, 103] width 27 height 10
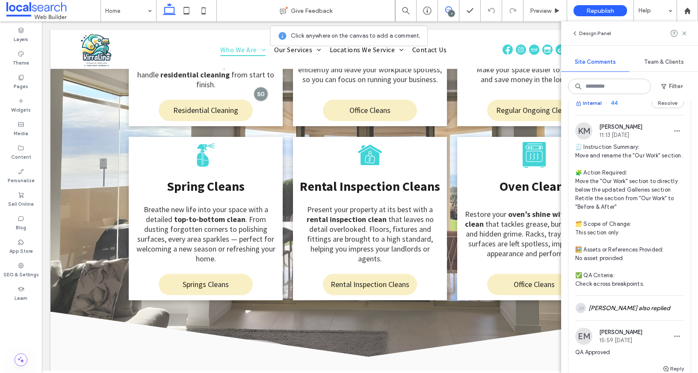
scroll to position [161, 0]
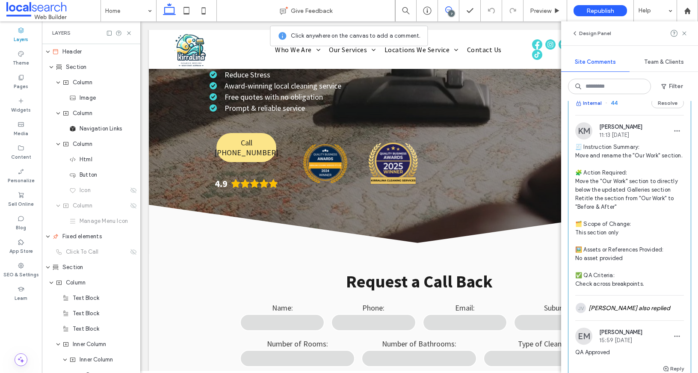
click at [594, 108] on button "Internal" at bounding box center [588, 103] width 27 height 10
click at [131, 35] on icon at bounding box center [129, 33] width 6 height 6
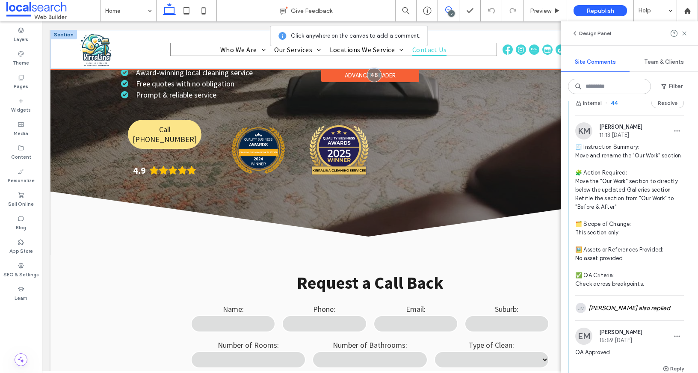
click at [417, 51] on span "Contact Us" at bounding box center [429, 49] width 35 height 13
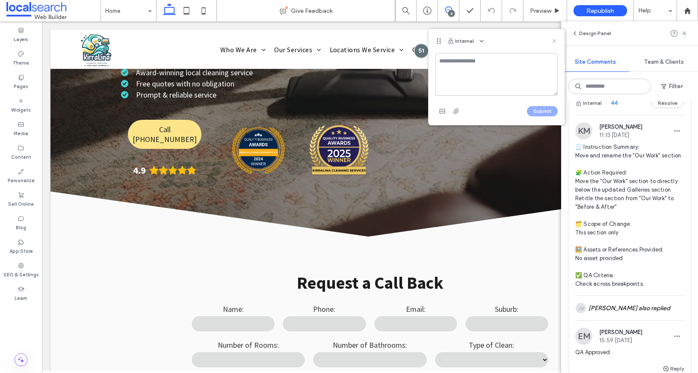
click at [552, 40] on icon at bounding box center [554, 41] width 7 height 7
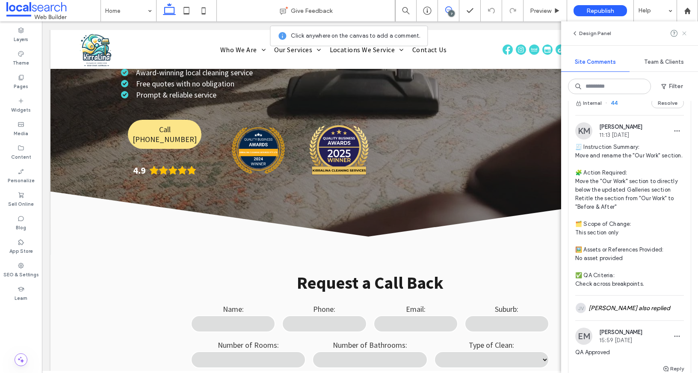
click at [684, 35] on icon at bounding box center [684, 33] width 7 height 7
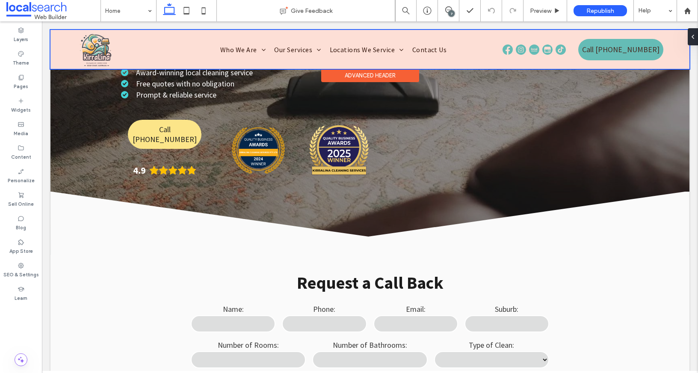
click at [213, 51] on div at bounding box center [369, 49] width 639 height 39
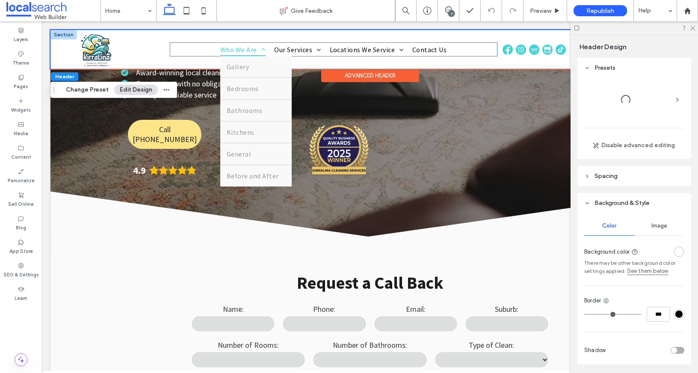
scroll to position [148, 0]
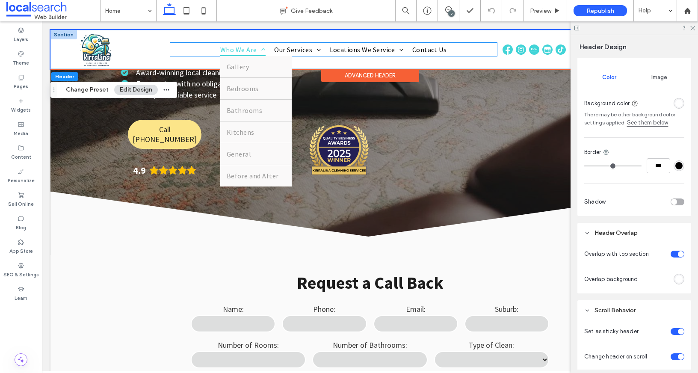
click at [236, 50] on span "Who We Are" at bounding box center [242, 49] width 45 height 13
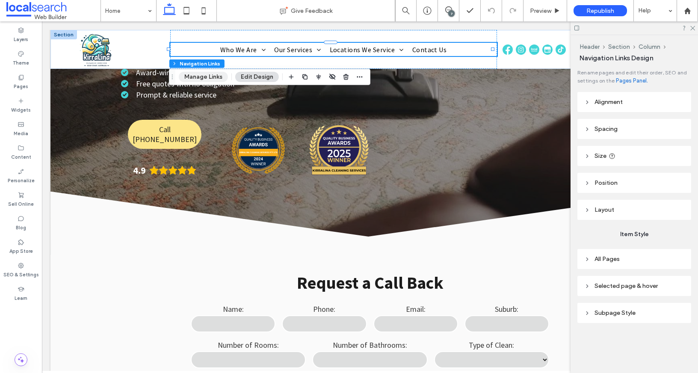
click at [211, 78] on button "Manage Links" at bounding box center [203, 77] width 49 height 10
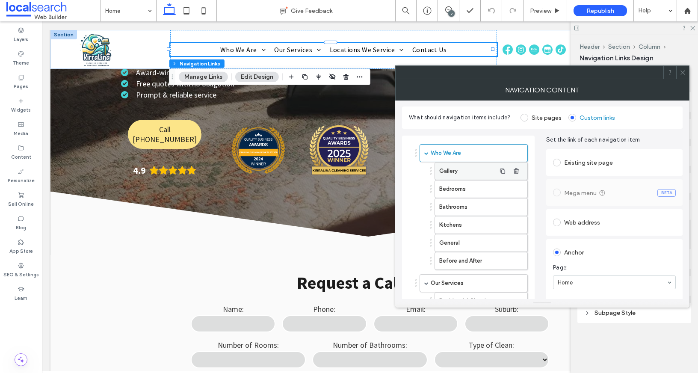
scroll to position [0, 0]
drag, startPoint x: 447, startPoint y: 193, endPoint x: 464, endPoint y: 192, distance: 16.7
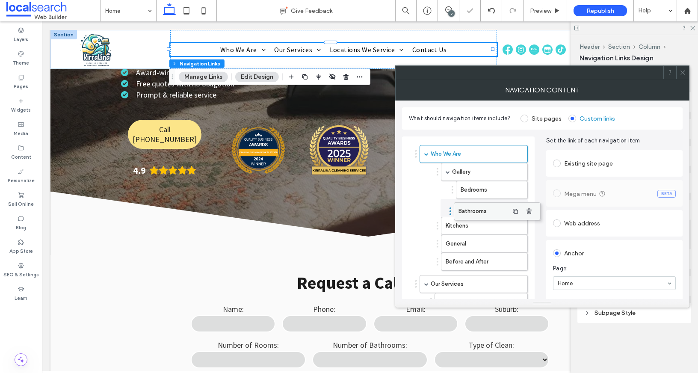
drag, startPoint x: 455, startPoint y: 205, endPoint x: 468, endPoint y: 204, distance: 12.9
drag, startPoint x: 455, startPoint y: 208, endPoint x: 473, endPoint y: 208, distance: 17.1
drag, startPoint x: 468, startPoint y: 210, endPoint x: 468, endPoint y: 204, distance: 5.1
drag, startPoint x: 459, startPoint y: 223, endPoint x: 475, endPoint y: 222, distance: 15.8
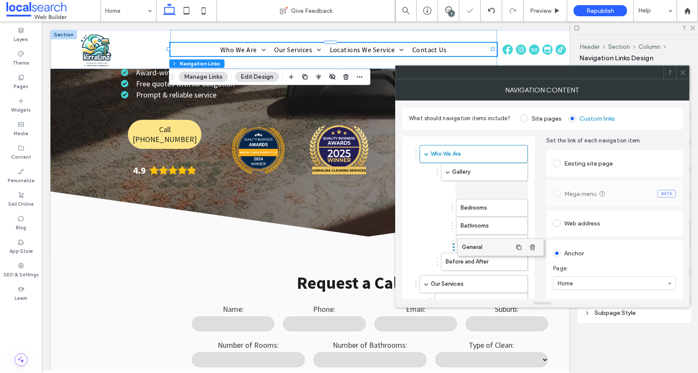
drag, startPoint x: 452, startPoint y: 242, endPoint x: 468, endPoint y: 241, distance: 16.3
drag, startPoint x: 452, startPoint y: 260, endPoint x: 467, endPoint y: 257, distance: 15.7
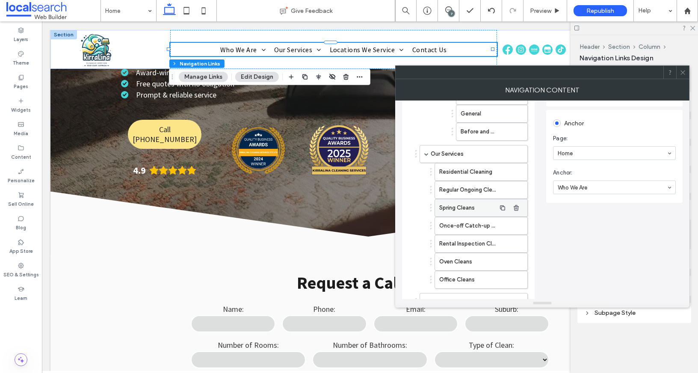
scroll to position [138, 0]
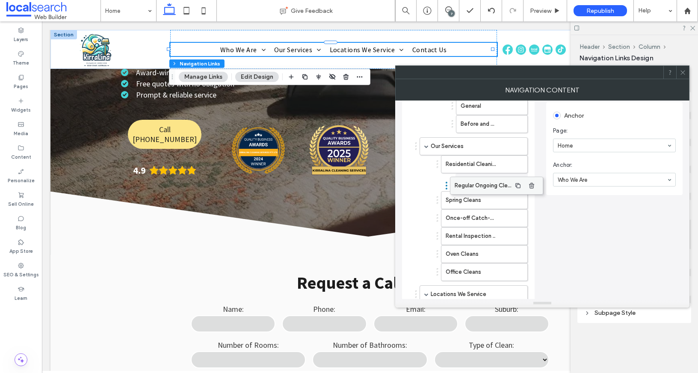
drag, startPoint x: 453, startPoint y: 182, endPoint x: 468, endPoint y: 181, distance: 15.4
drag, startPoint x: 459, startPoint y: 199, endPoint x: 473, endPoint y: 199, distance: 14.5
drag, startPoint x: 446, startPoint y: 200, endPoint x: 467, endPoint y: 203, distance: 20.7
drag, startPoint x: 450, startPoint y: 216, endPoint x: 469, endPoint y: 216, distance: 19.3
drag, startPoint x: 452, startPoint y: 235, endPoint x: 474, endPoint y: 230, distance: 22.7
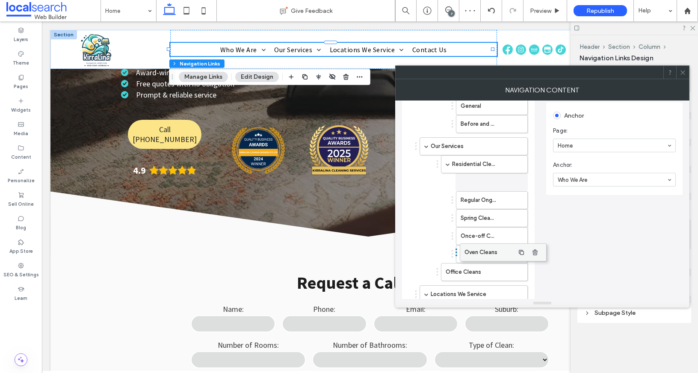
drag, startPoint x: 461, startPoint y: 249, endPoint x: 479, endPoint y: 243, distance: 19.7
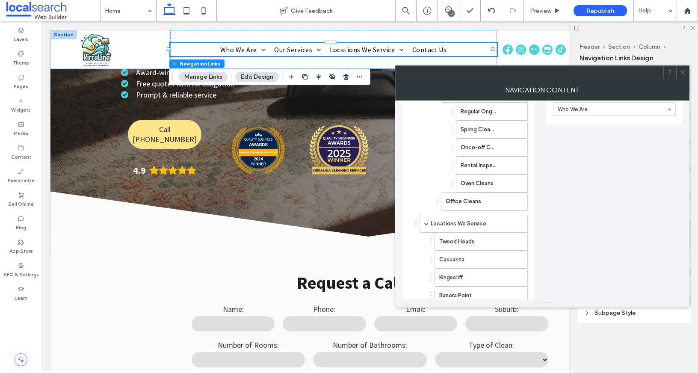
click at [684, 72] on icon at bounding box center [682, 72] width 6 height 6
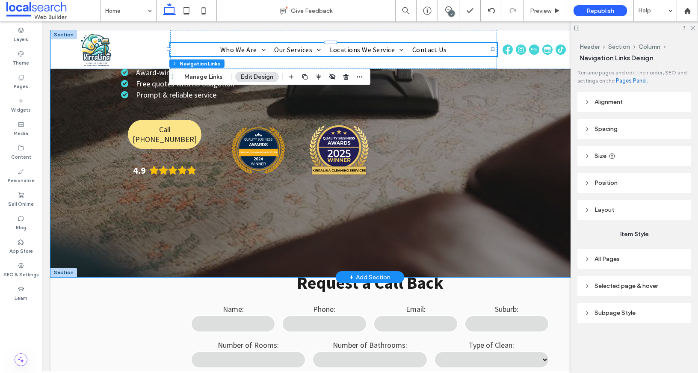
click at [69, 98] on div "KirraLina Cleaning Services Cleaners on the Gold Coast Transforming homes one L…" at bounding box center [369, 73] width 639 height 408
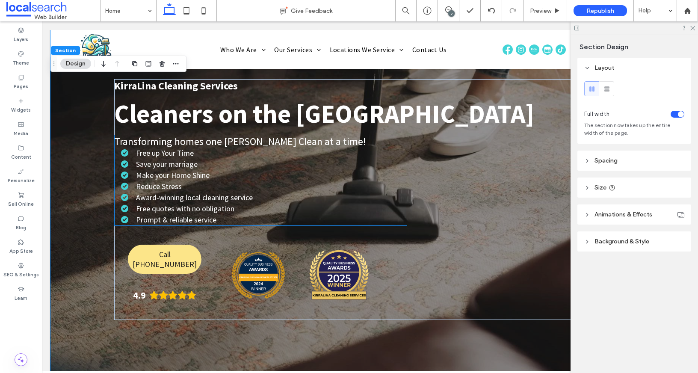
scroll to position [0, 0]
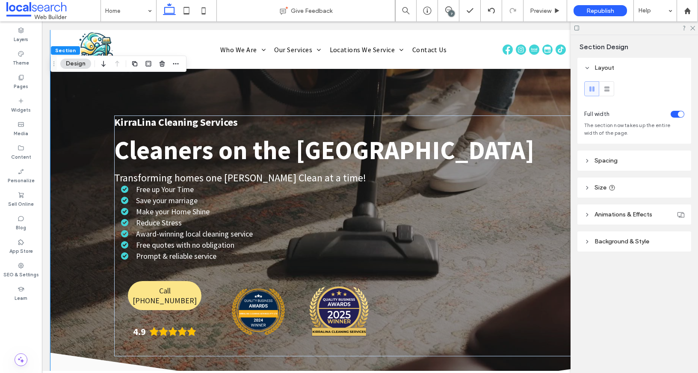
click at [695, 27] on div at bounding box center [633, 27] width 127 height 13
click at [694, 27] on icon at bounding box center [692, 28] width 6 height 6
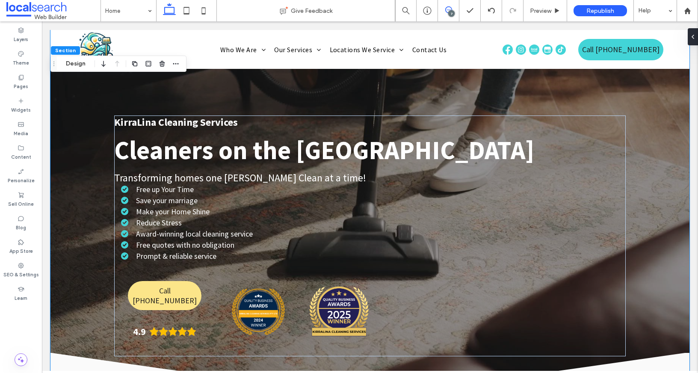
click at [450, 8] on icon at bounding box center [448, 9] width 7 height 7
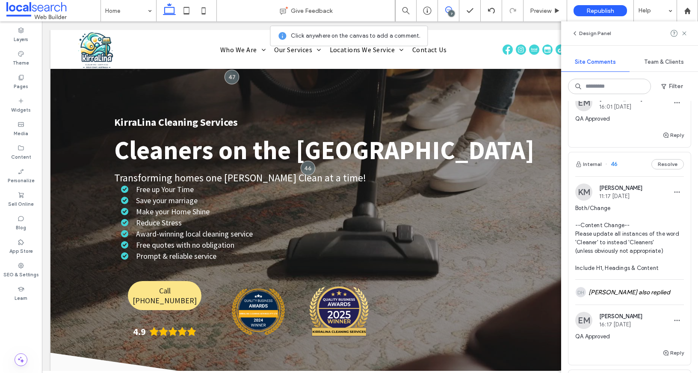
scroll to position [1398, 0]
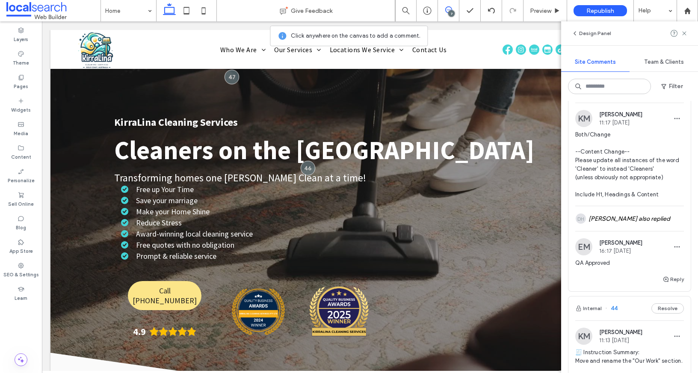
click at [592, 96] on button "Internal" at bounding box center [588, 91] width 27 height 10
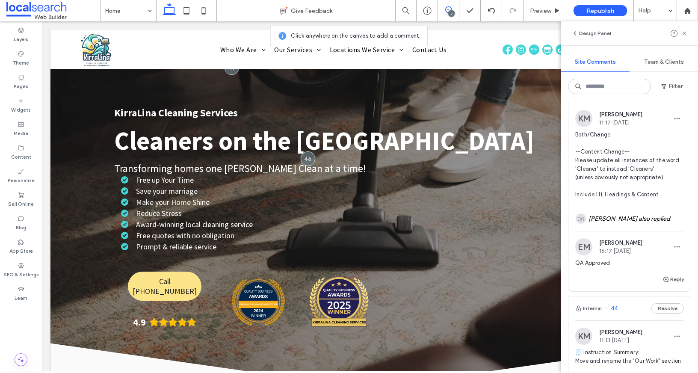
scroll to position [18, 0]
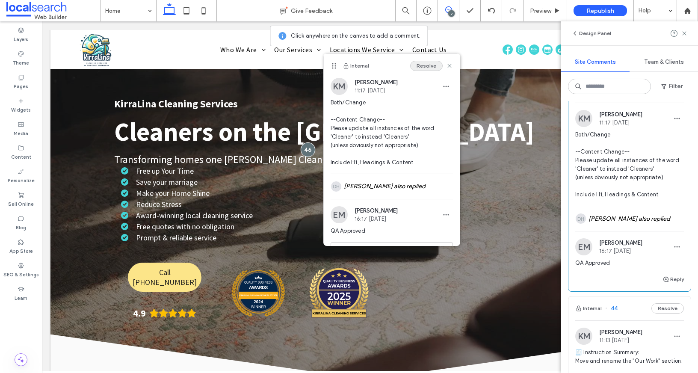
click at [417, 67] on button "Resolve" at bounding box center [426, 66] width 32 height 10
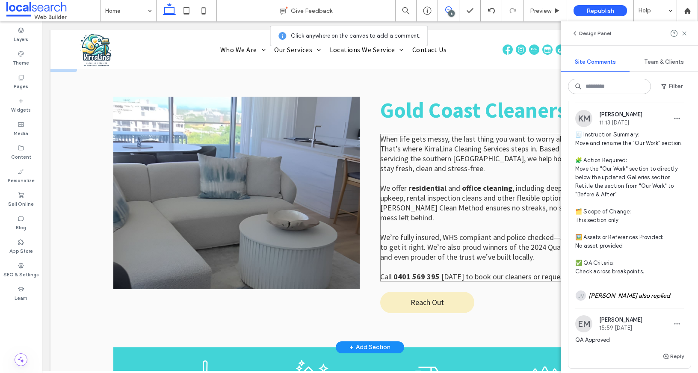
scroll to position [553, 0]
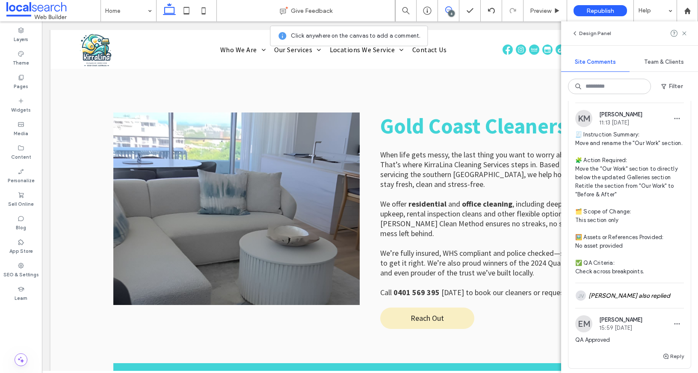
click at [593, 96] on button "Internal" at bounding box center [588, 91] width 27 height 10
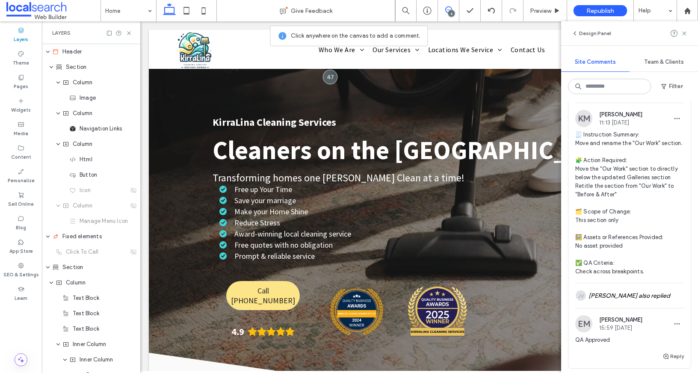
scroll to position [0, 98]
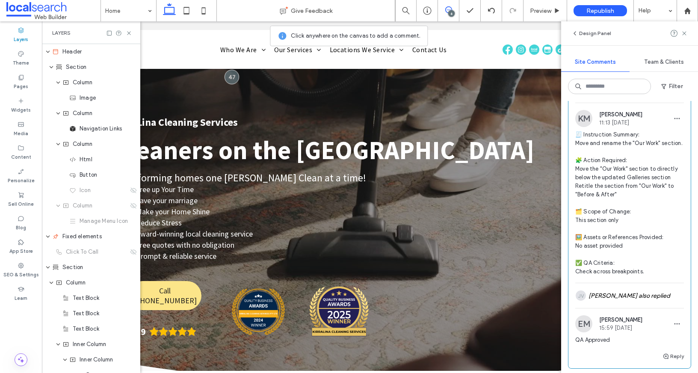
click at [656, 96] on button "Resolve" at bounding box center [667, 91] width 32 height 10
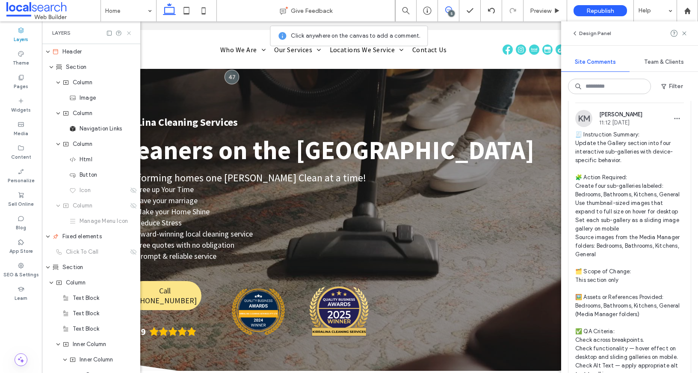
click at [128, 32] on icon at bounding box center [129, 33] width 6 height 6
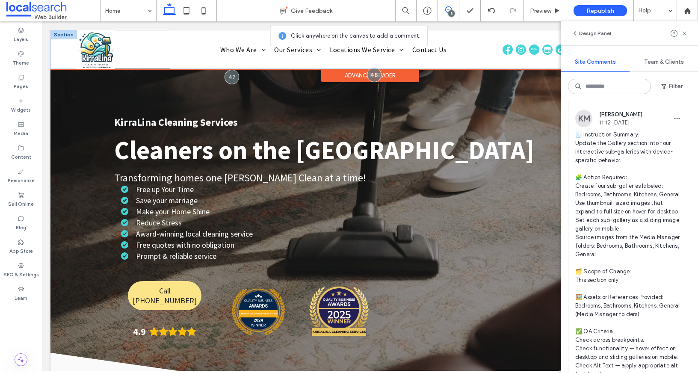
scroll to position [0, 0]
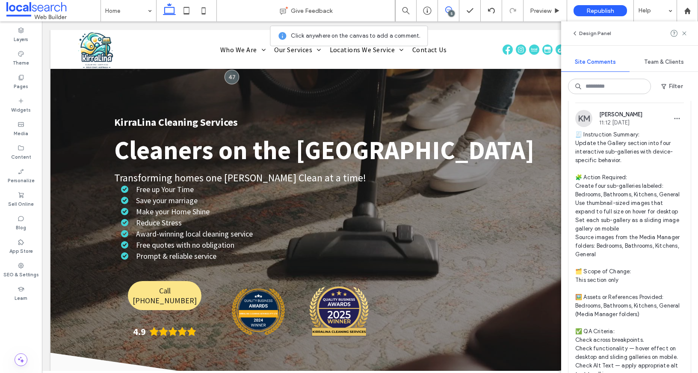
click at [597, 96] on button "Internal" at bounding box center [588, 91] width 27 height 10
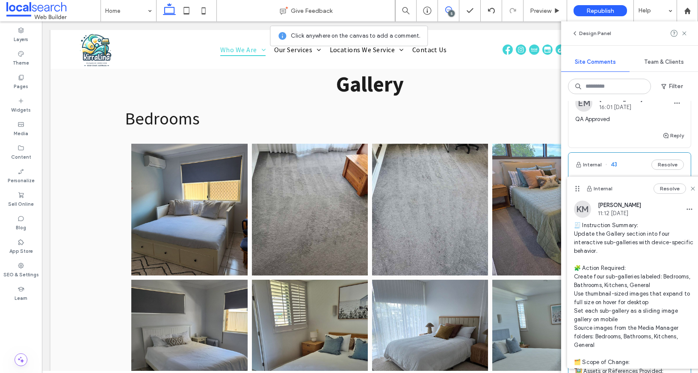
scroll to position [1145, 0]
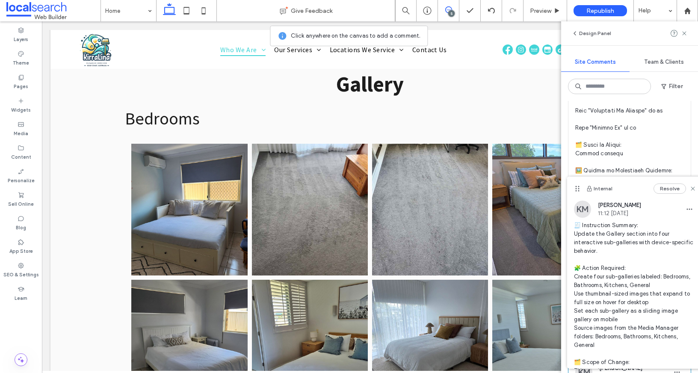
click at [689, 186] on icon at bounding box center [692, 188] width 7 height 7
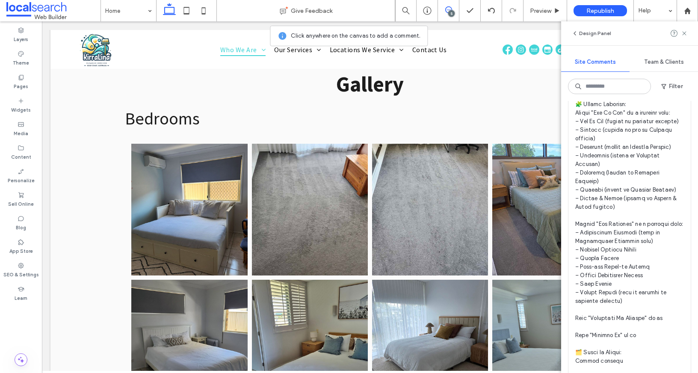
scroll to position [829, 0]
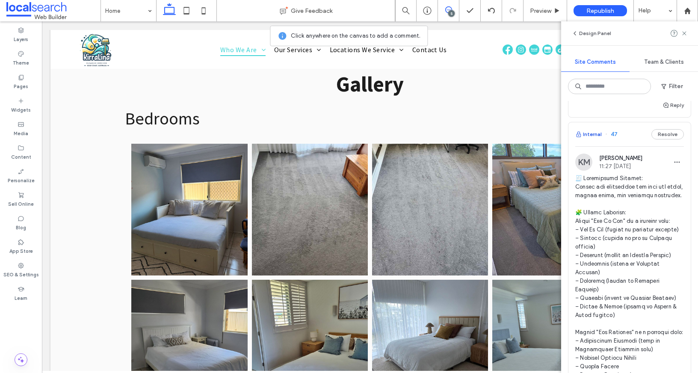
click at [590, 139] on button "Internal" at bounding box center [588, 134] width 27 height 10
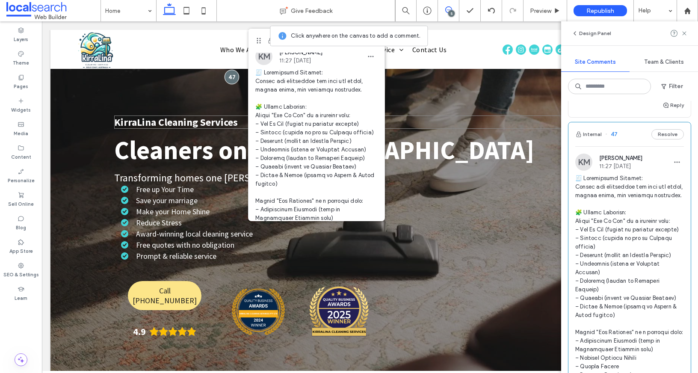
scroll to position [0, 0]
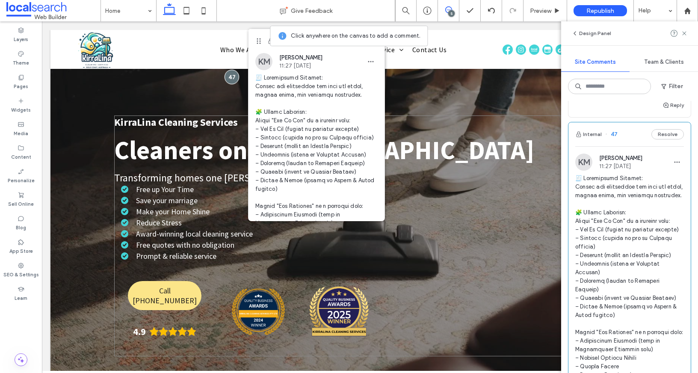
click at [456, 171] on div "KirraLina Cleaning Services Cleaners on the Gold Coast Transforming homes one L…" at bounding box center [369, 235] width 511 height 241
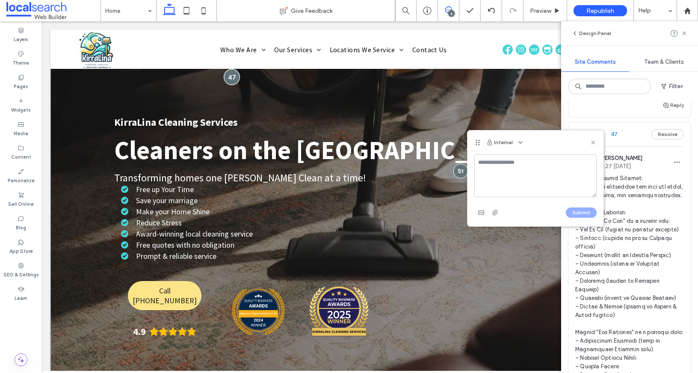
click at [228, 76] on div at bounding box center [232, 77] width 16 height 16
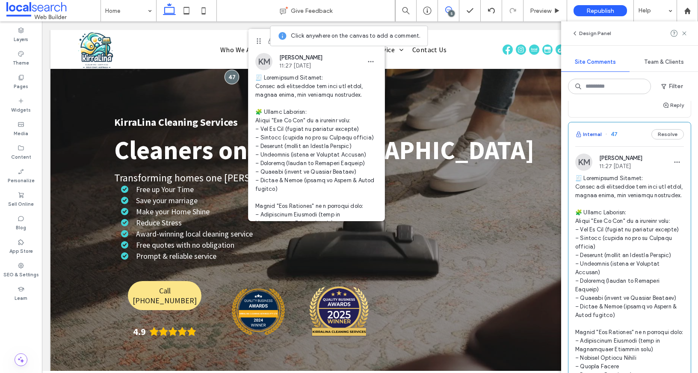
click at [588, 139] on button "Internal" at bounding box center [588, 134] width 27 height 10
click at [651, 139] on button "Resolve" at bounding box center [667, 134] width 32 height 10
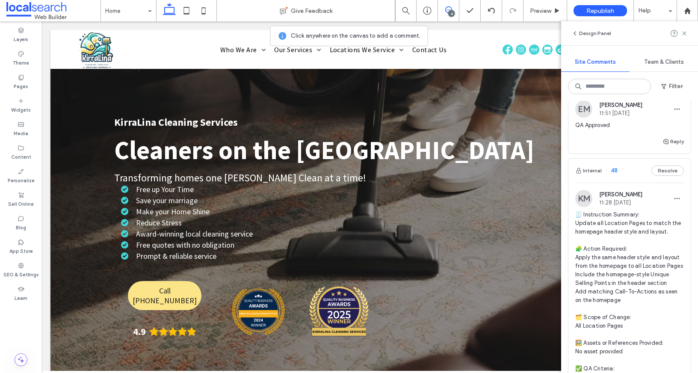
scroll to position [471, 0]
click at [596, 177] on button "Internal" at bounding box center [588, 172] width 27 height 10
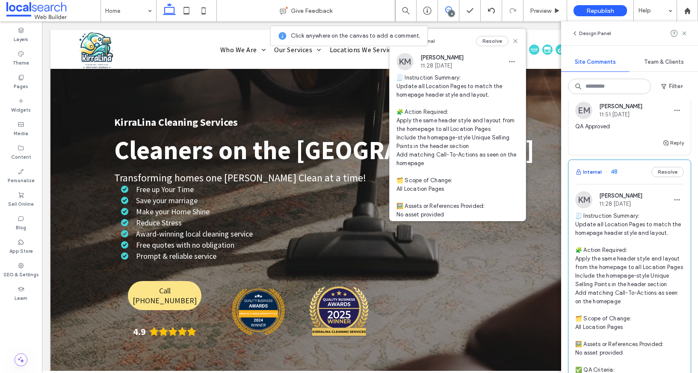
click at [593, 177] on button "Internal" at bounding box center [588, 172] width 27 height 10
click at [484, 42] on button "Resolve" at bounding box center [492, 41] width 32 height 10
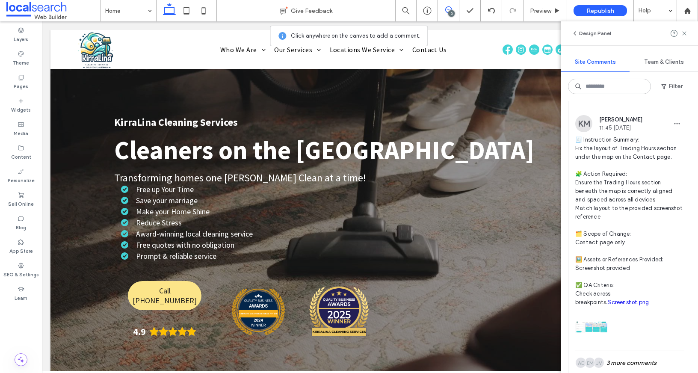
scroll to position [185, 0]
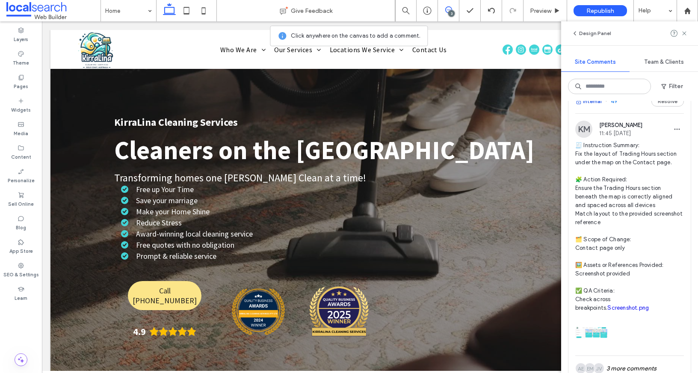
click at [595, 106] on button "Internal" at bounding box center [588, 101] width 27 height 10
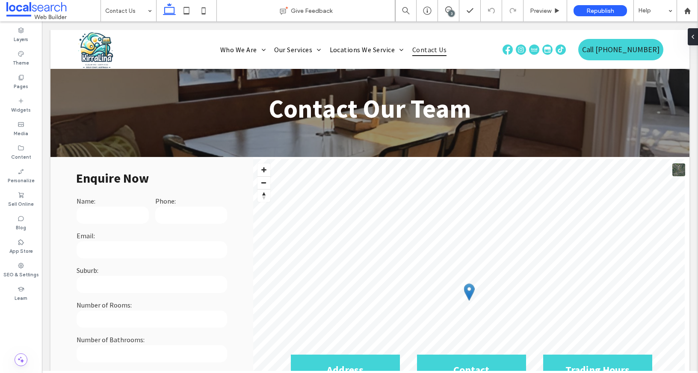
click at [448, 11] on div "3" at bounding box center [451, 13] width 6 height 6
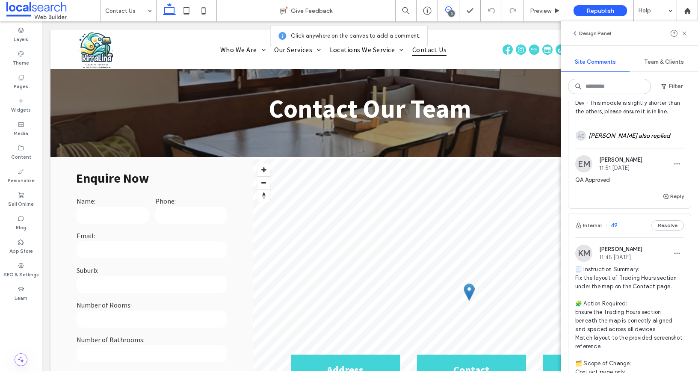
scroll to position [154, 0]
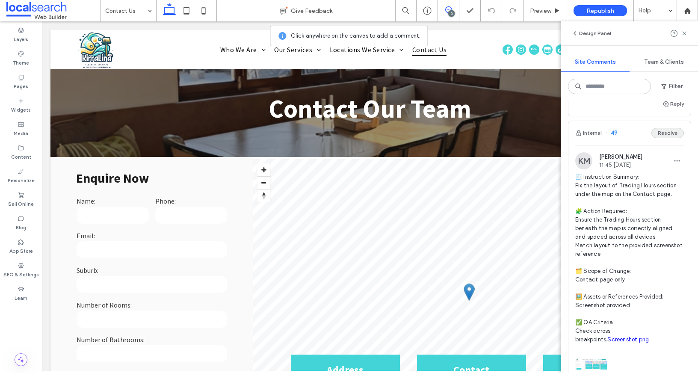
click at [662, 138] on button "Resolve" at bounding box center [667, 133] width 32 height 10
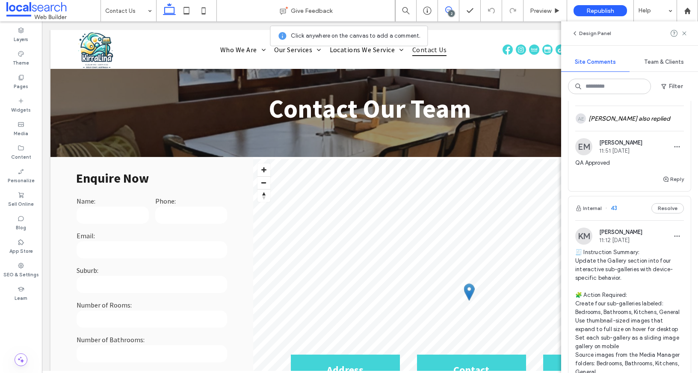
scroll to position [0, 0]
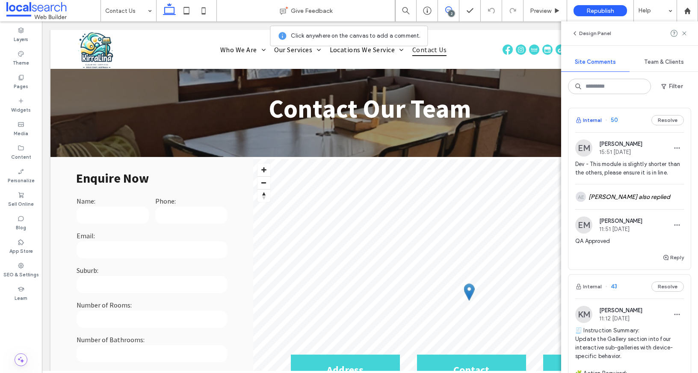
click at [595, 121] on button "Internal" at bounding box center [588, 120] width 27 height 10
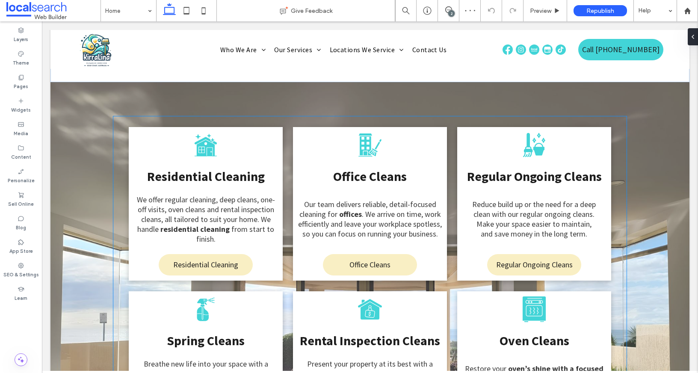
scroll to position [1262, 0]
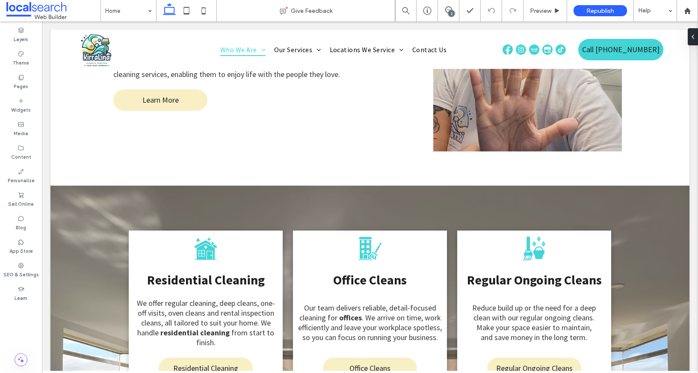
click at [451, 13] on div "2" at bounding box center [451, 13] width 6 height 6
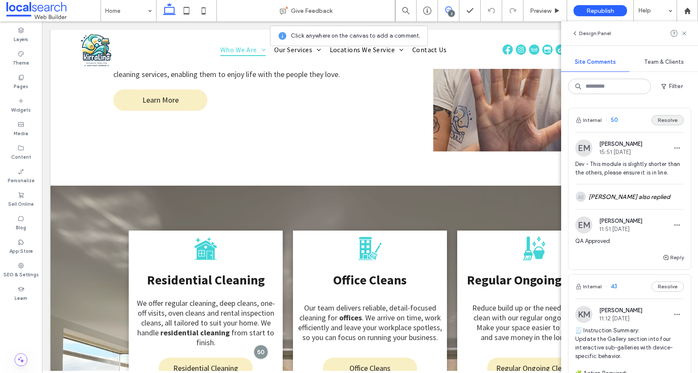
click at [659, 119] on button "Resolve" at bounding box center [667, 120] width 32 height 10
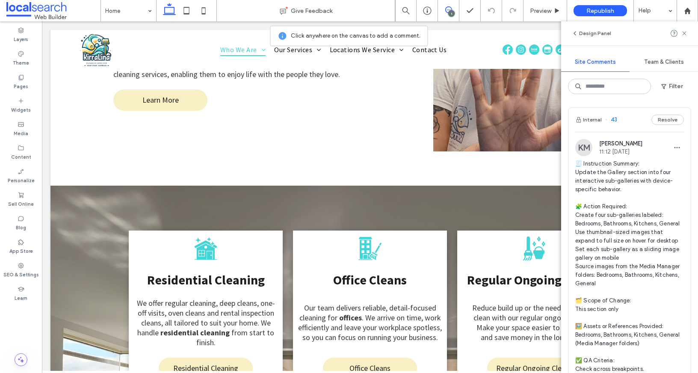
scroll to position [0, 0]
click at [686, 33] on icon at bounding box center [684, 33] width 7 height 7
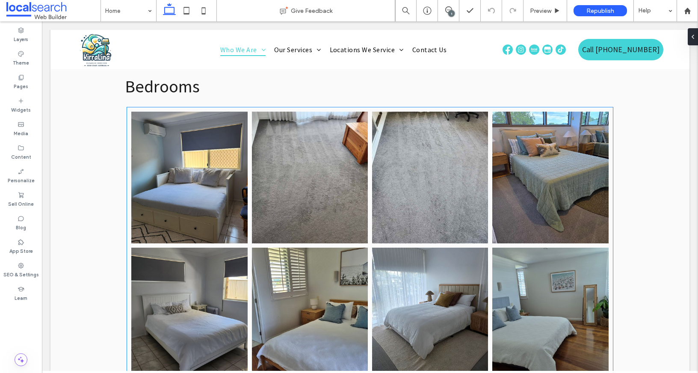
scroll to position [2070, 0]
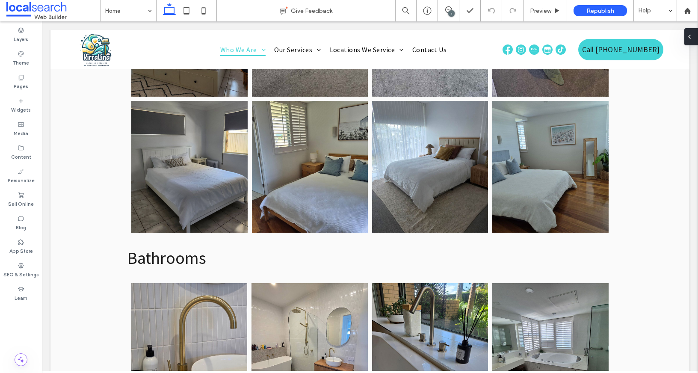
click at [689, 34] on icon at bounding box center [689, 36] width 7 height 7
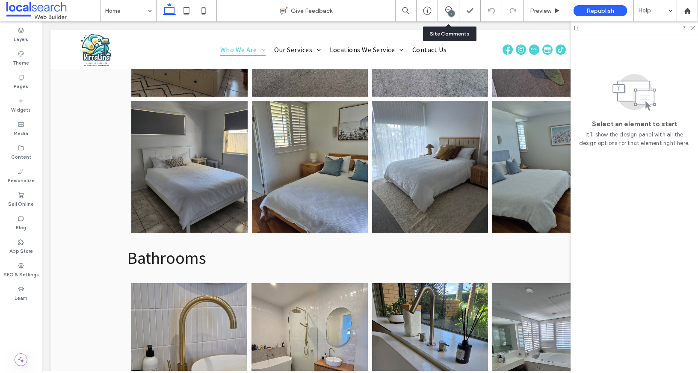
click at [452, 16] on div "1" at bounding box center [451, 13] width 6 height 6
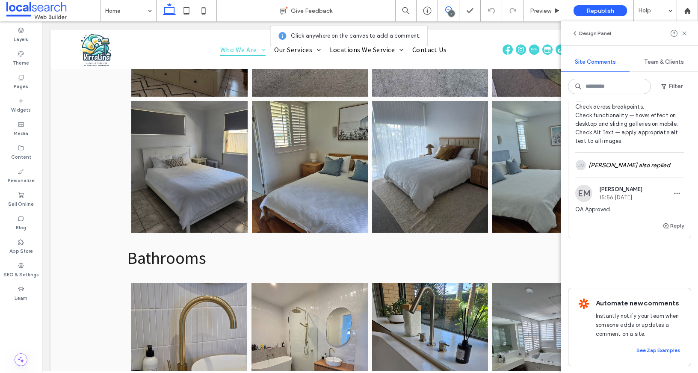
scroll to position [272, 0]
click at [621, 173] on div "JV John Vergara also replied" at bounding box center [629, 165] width 109 height 25
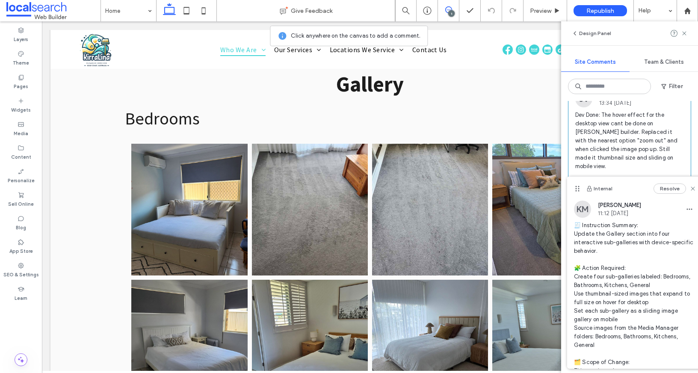
scroll to position [2, 0]
click at [691, 189] on use at bounding box center [693, 188] width 4 height 4
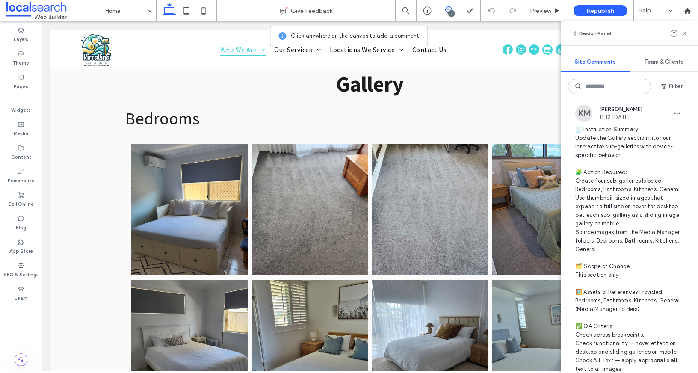
scroll to position [0, 0]
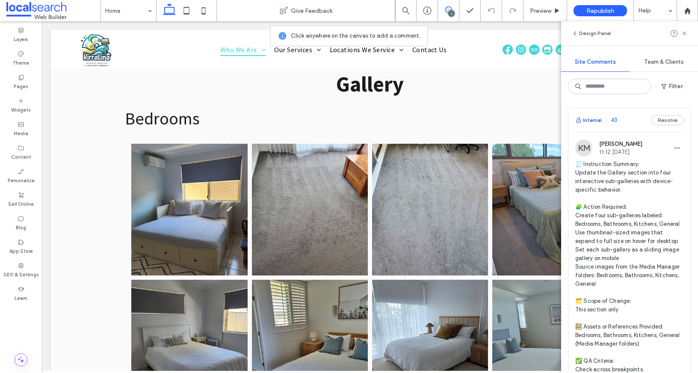
click at [597, 121] on button "Internal" at bounding box center [588, 120] width 27 height 10
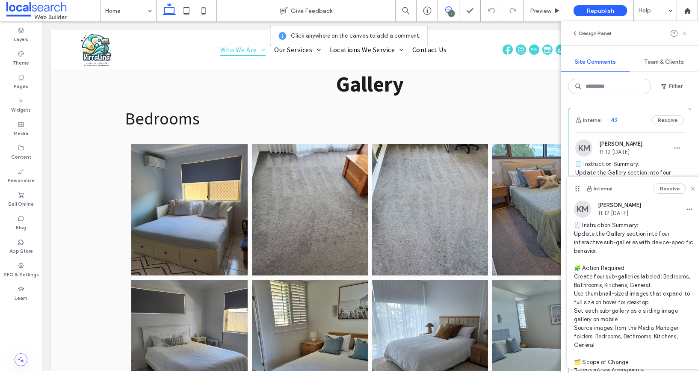
click at [684, 36] on icon at bounding box center [684, 33] width 7 height 7
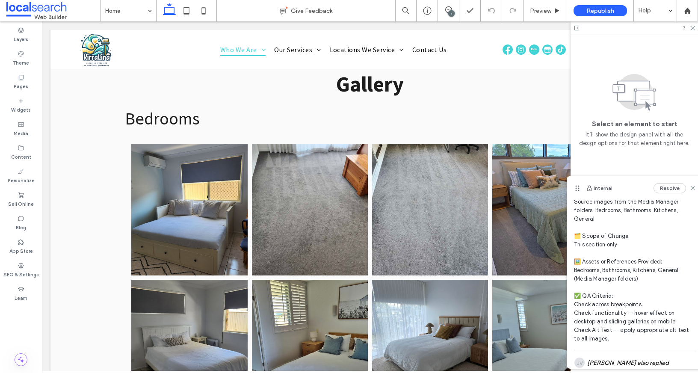
scroll to position [201, 0]
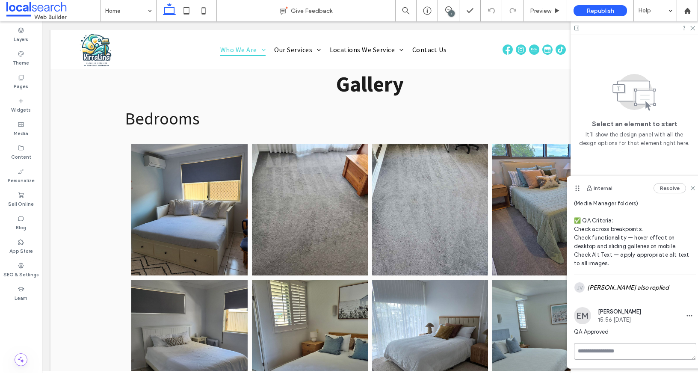
click at [613, 344] on textarea at bounding box center [635, 351] width 122 height 17
type textarea "*"
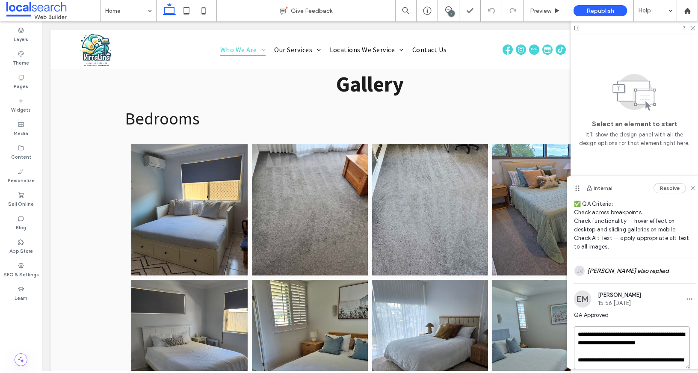
scroll to position [29, 0]
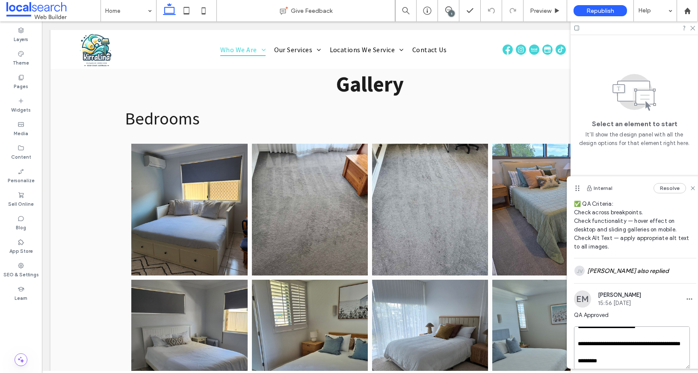
drag, startPoint x: 621, startPoint y: 345, endPoint x: 625, endPoint y: 350, distance: 6.2
click at [624, 350] on textarea "**********" at bounding box center [632, 347] width 116 height 43
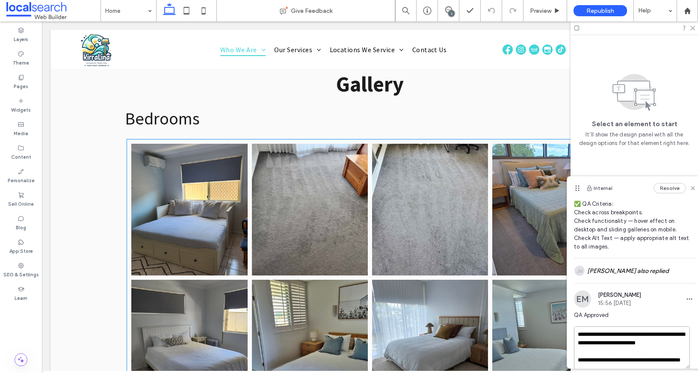
drag, startPoint x: 667, startPoint y: 372, endPoint x: 558, endPoint y: 325, distance: 118.8
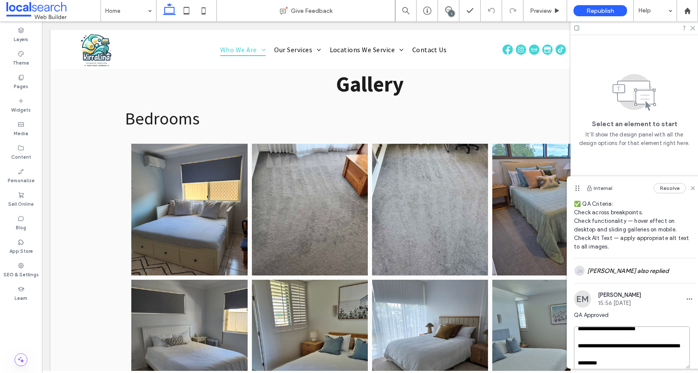
scroll to position [21, 0]
click at [627, 360] on textarea "**********" at bounding box center [632, 347] width 116 height 43
drag, startPoint x: 629, startPoint y: 358, endPoint x: 573, endPoint y: 348, distance: 56.6
click at [573, 348] on div "**********" at bounding box center [635, 362] width 136 height 72
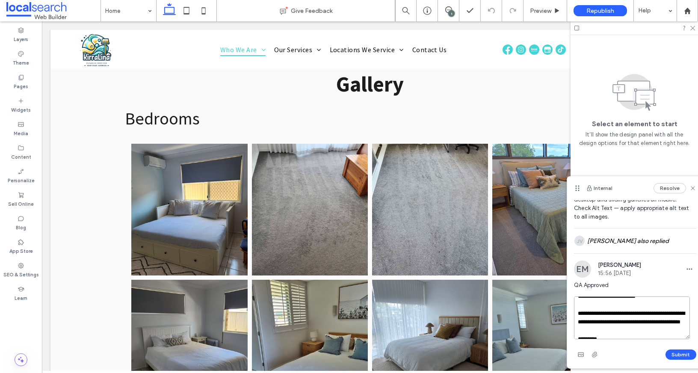
scroll to position [0, 0]
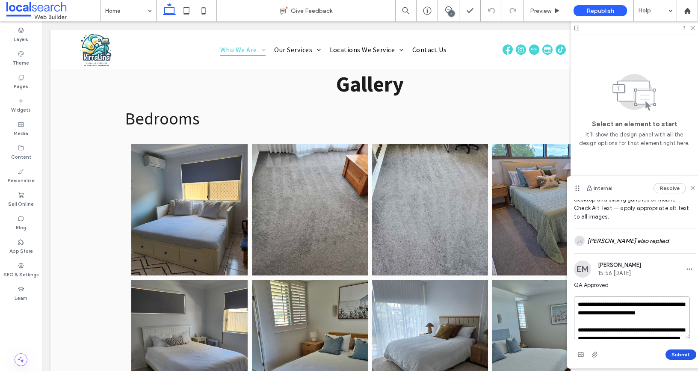
type textarea "**********"
click at [675, 355] on button "Submit" at bounding box center [680, 354] width 31 height 10
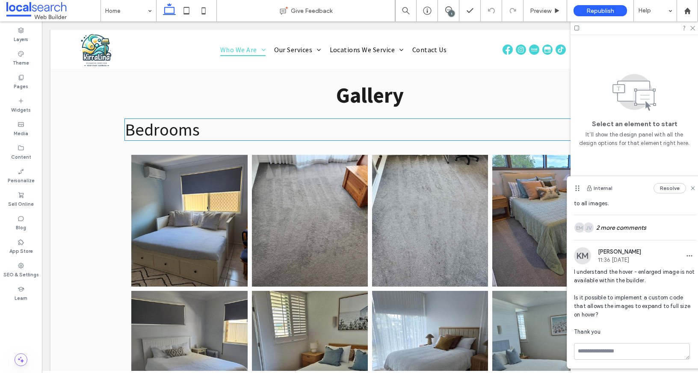
scroll to position [1871, 0]
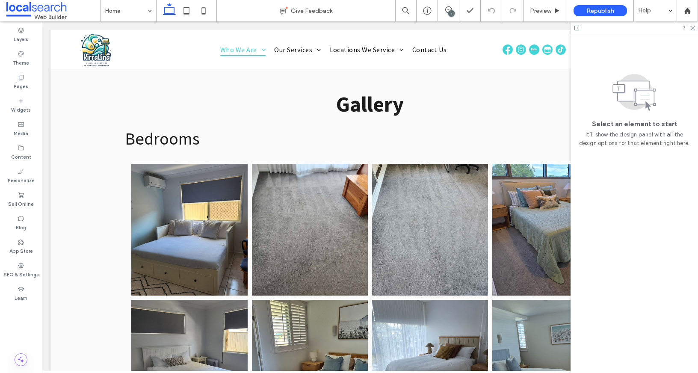
click at [691, 30] on div at bounding box center [633, 27] width 127 height 13
click at [691, 28] on icon at bounding box center [692, 28] width 6 height 6
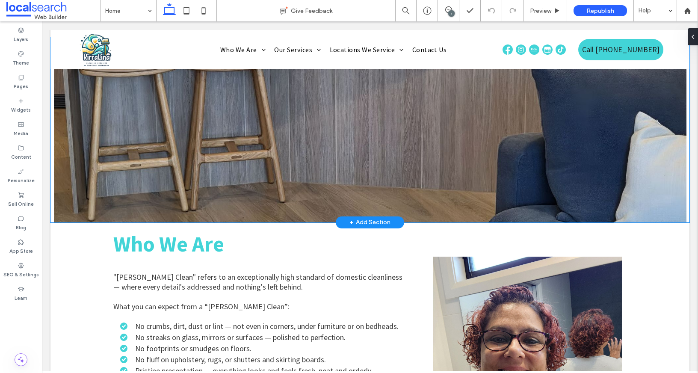
scroll to position [1180, 0]
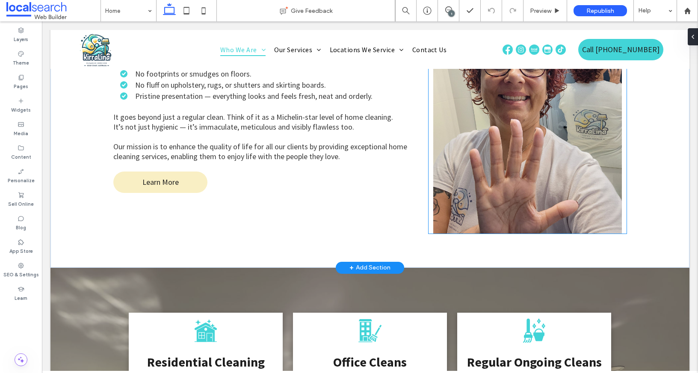
click at [522, 142] on link at bounding box center [527, 107] width 198 height 251
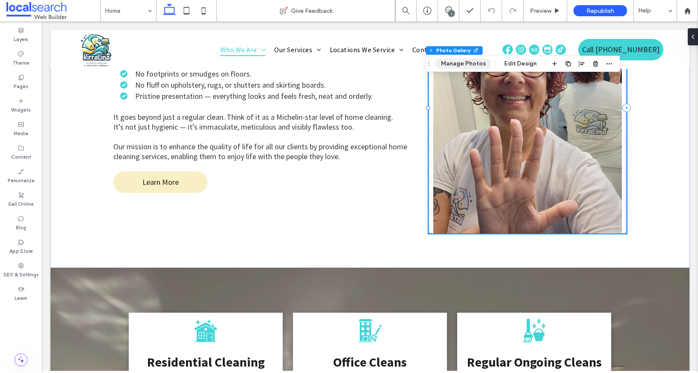
click at [461, 60] on button "Manage Photos" at bounding box center [463, 64] width 56 height 10
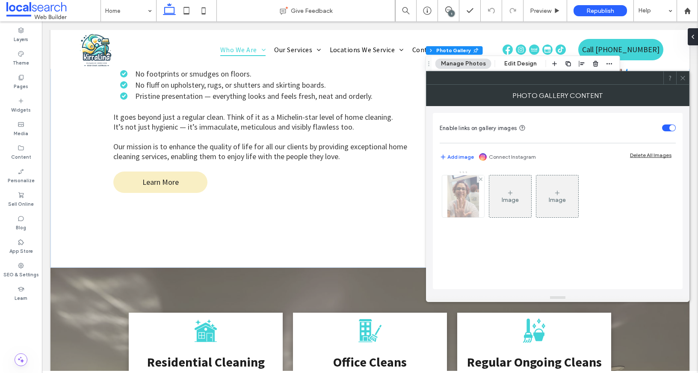
click at [465, 204] on img at bounding box center [463, 196] width 32 height 42
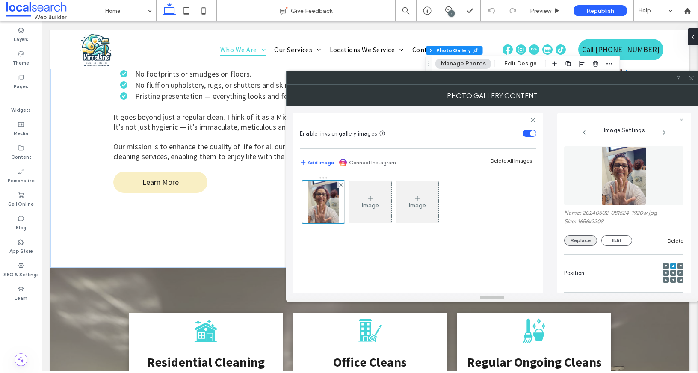
click at [586, 242] on button "Replace" at bounding box center [580, 240] width 33 height 10
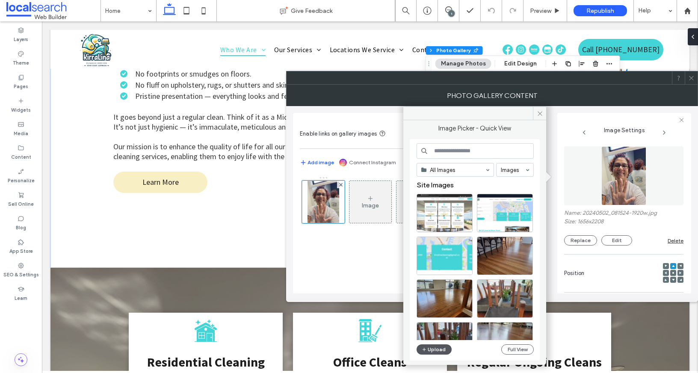
click at [432, 346] on button "Upload" at bounding box center [434, 349] width 35 height 10
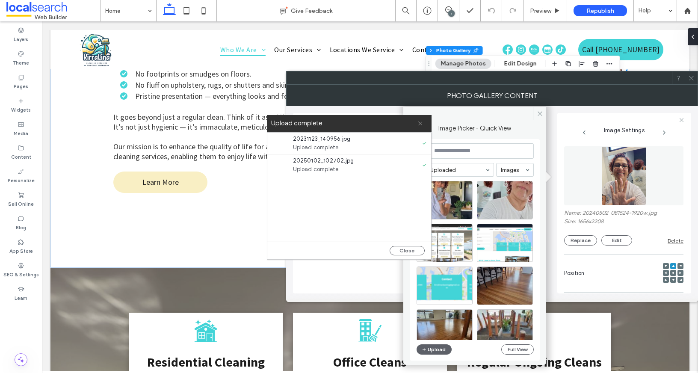
click at [420, 124] on icon at bounding box center [420, 124] width 6 height 6
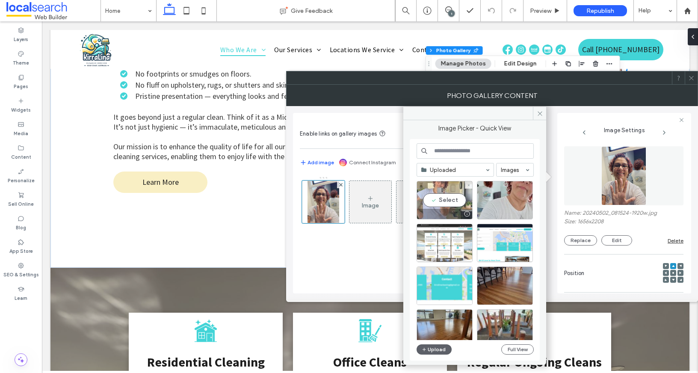
click at [436, 206] on div "Select" at bounding box center [445, 200] width 56 height 38
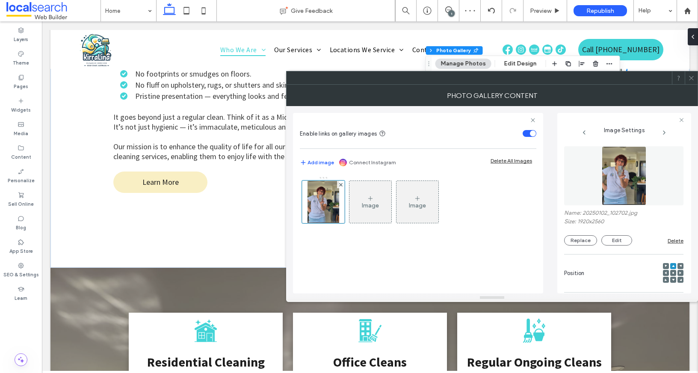
click at [693, 85] on div "Photo Gallery Content" at bounding box center [492, 95] width 412 height 21
click at [691, 83] on span at bounding box center [691, 77] width 6 height 13
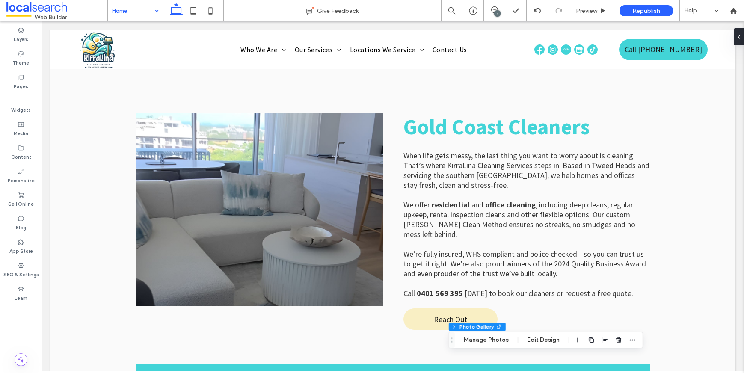
scroll to position [564, 0]
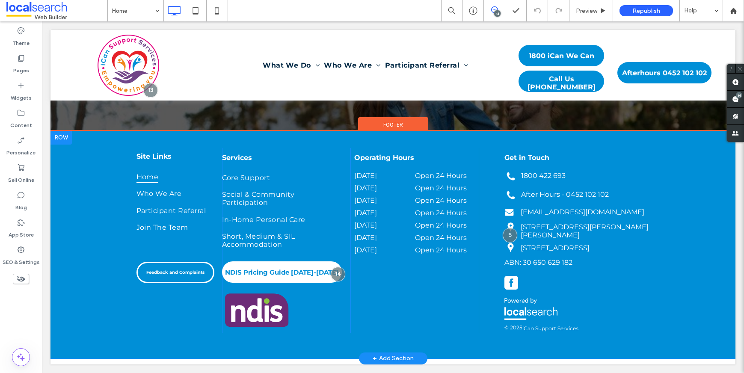
scroll to position [4, 0]
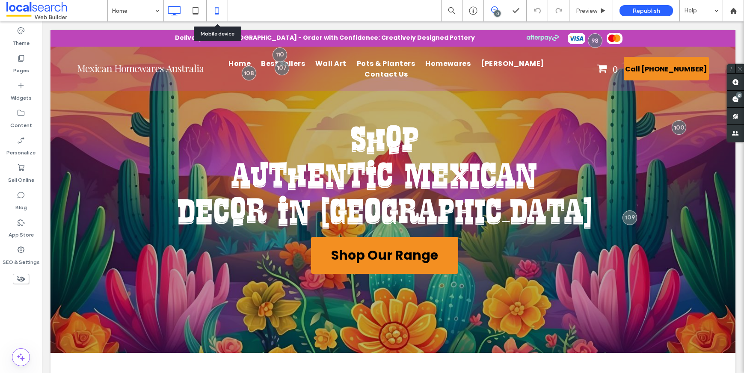
click at [221, 9] on icon at bounding box center [216, 10] width 17 height 17
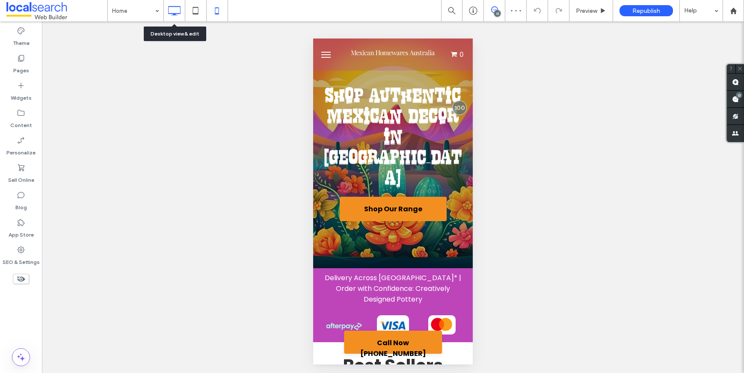
click at [169, 13] on icon at bounding box center [173, 10] width 17 height 17
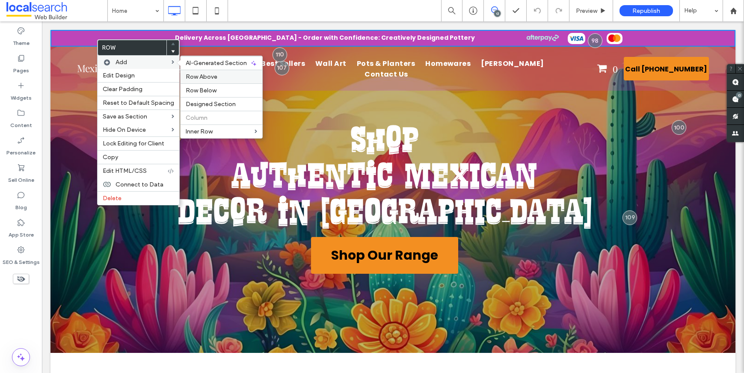
click at [193, 73] on span "Row Above" at bounding box center [202, 76] width 32 height 7
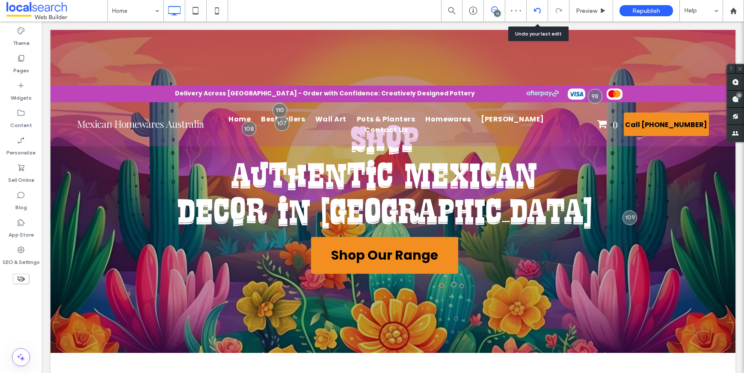
click at [530, 12] on div at bounding box center [536, 10] width 21 height 7
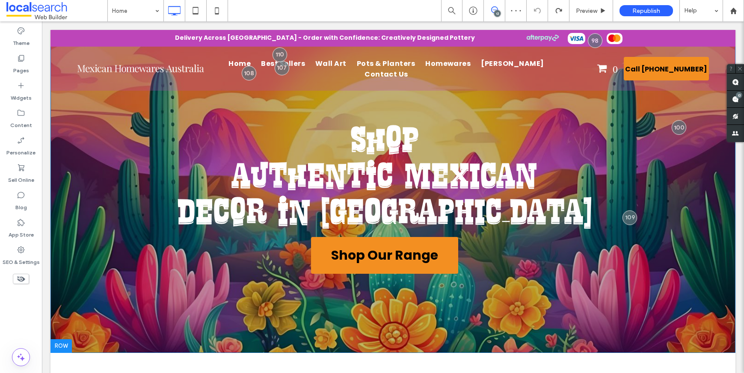
scroll to position [2, 0]
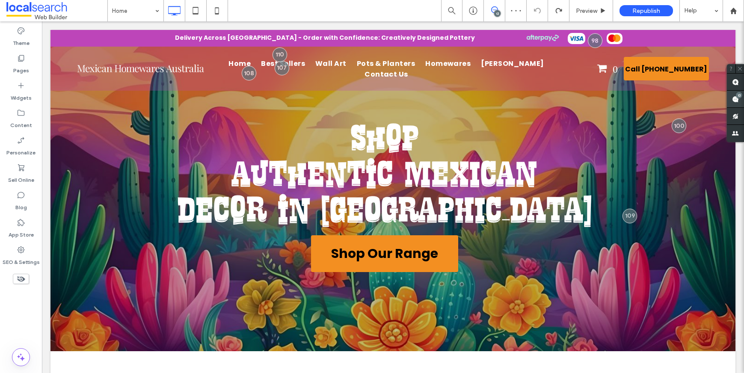
click at [740, 95] on div "13" at bounding box center [739, 95] width 6 height 6
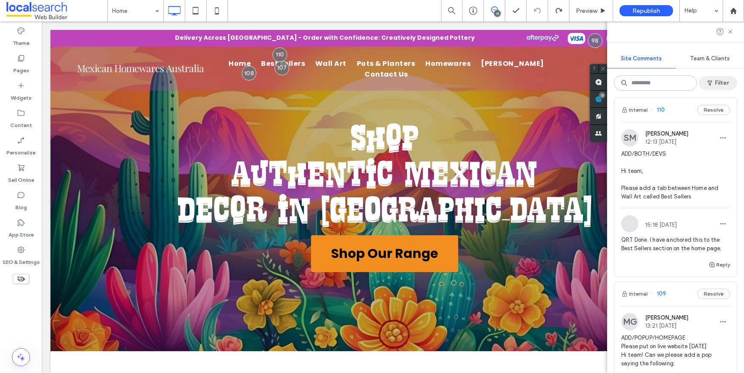
scroll to position [9, 0]
click at [730, 35] on icon at bounding box center [730, 31] width 7 height 7
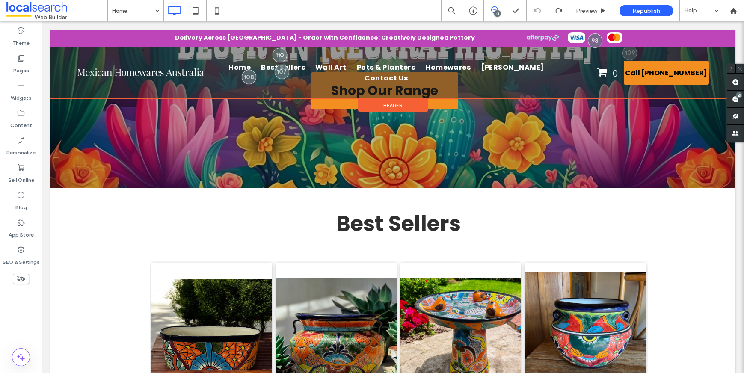
scroll to position [0, 0]
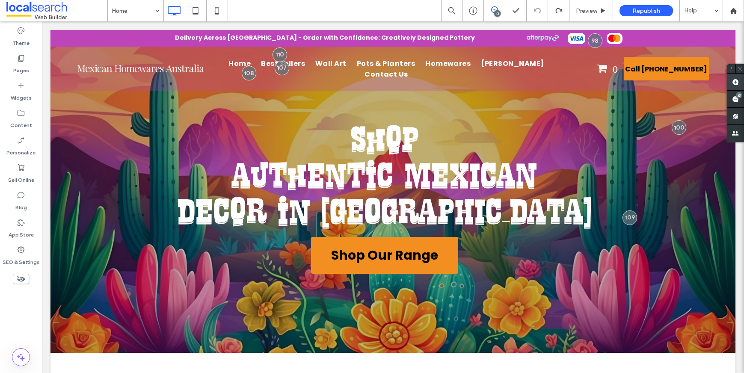
click at [735, 85] on use at bounding box center [735, 82] width 7 height 7
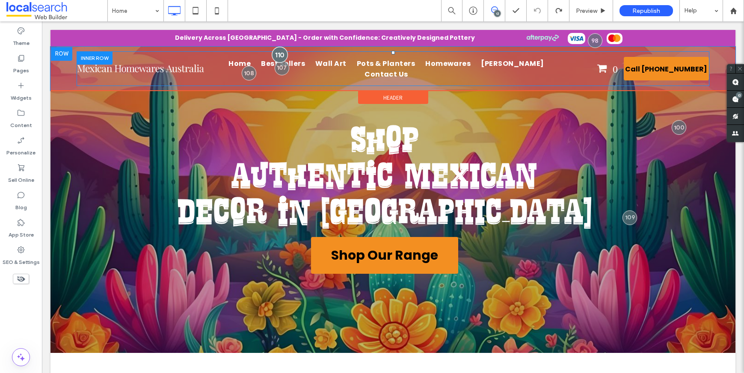
click at [278, 50] on div at bounding box center [280, 55] width 16 height 16
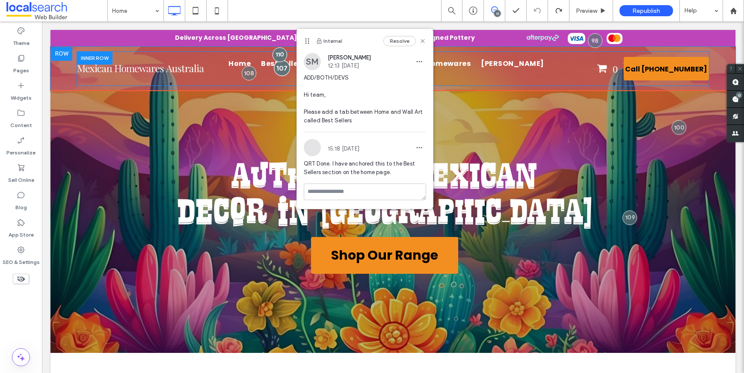
click at [278, 71] on div at bounding box center [282, 68] width 16 height 16
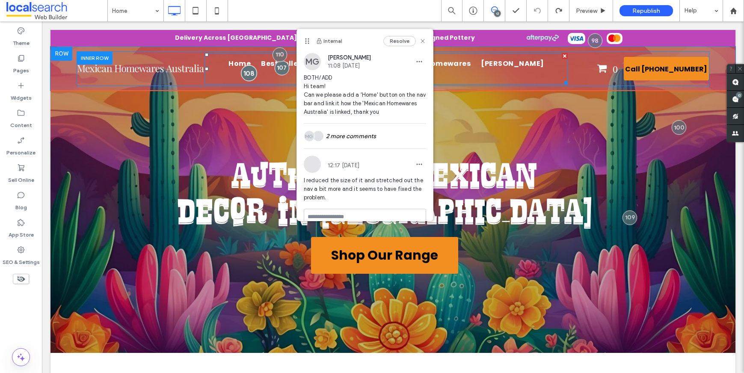
click at [243, 75] on div at bounding box center [249, 73] width 16 height 16
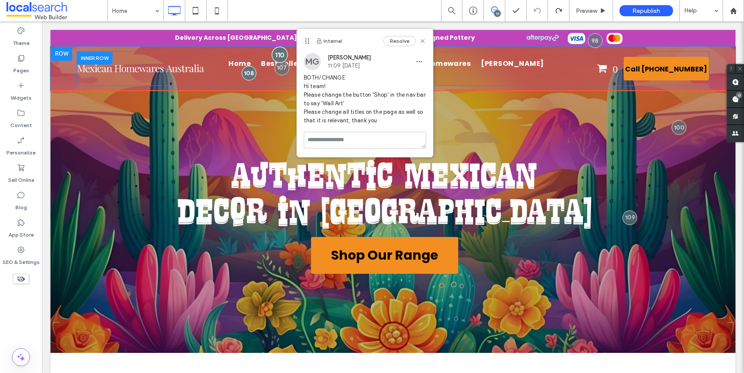
click at [277, 53] on div at bounding box center [280, 55] width 16 height 16
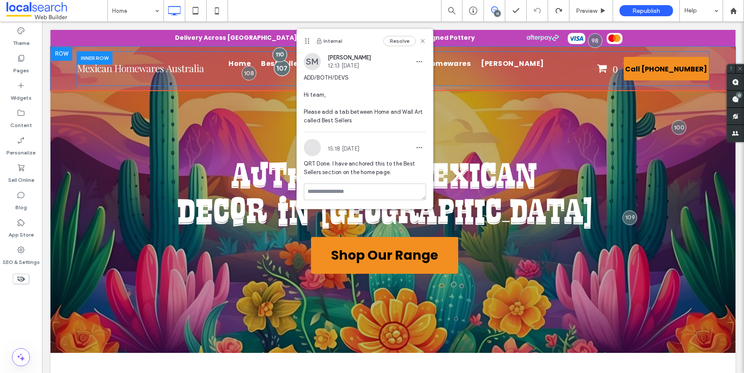
click at [280, 66] on div at bounding box center [282, 68] width 16 height 16
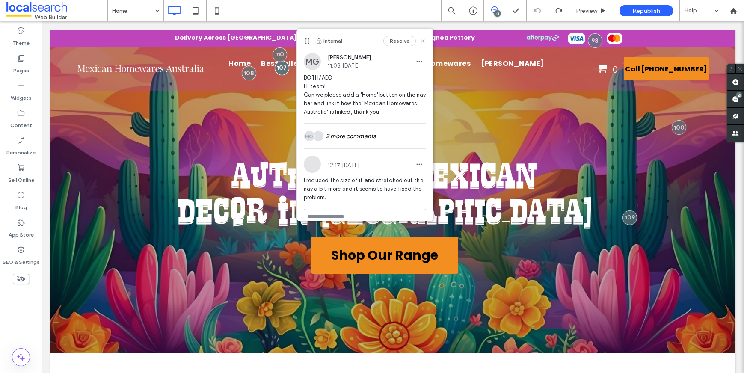
drag, startPoint x: 417, startPoint y: 41, endPoint x: 381, endPoint y: 22, distance: 40.4
click at [419, 41] on icon at bounding box center [422, 41] width 7 height 7
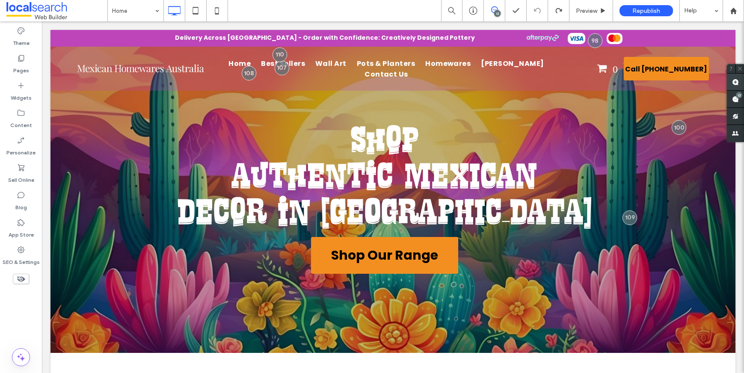
click at [736, 84] on use at bounding box center [735, 82] width 7 height 7
click at [735, 99] on use at bounding box center [735, 99] width 7 height 7
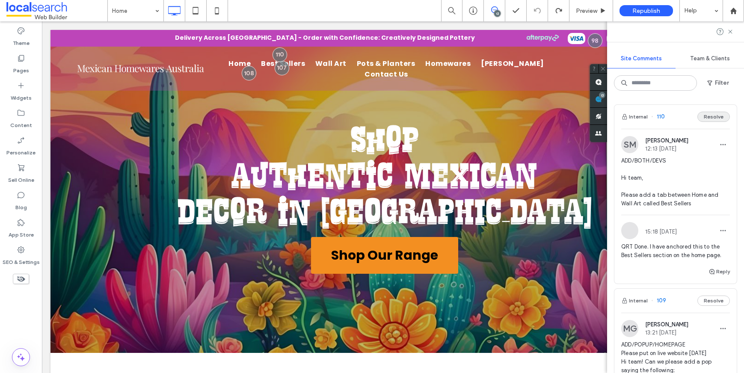
click at [698, 117] on button "Resolve" at bounding box center [713, 117] width 32 height 10
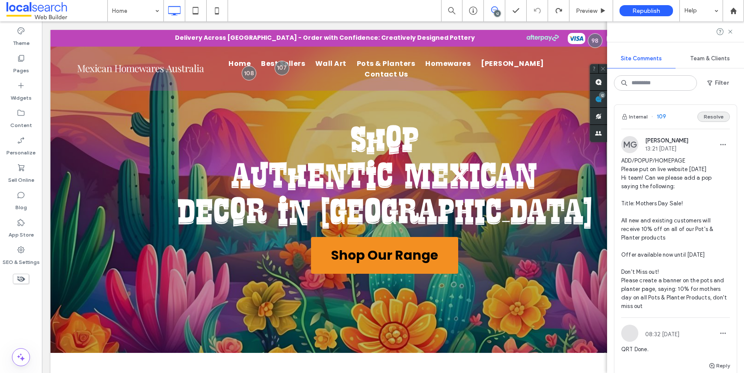
click at [711, 121] on button "Resolve" at bounding box center [713, 117] width 32 height 10
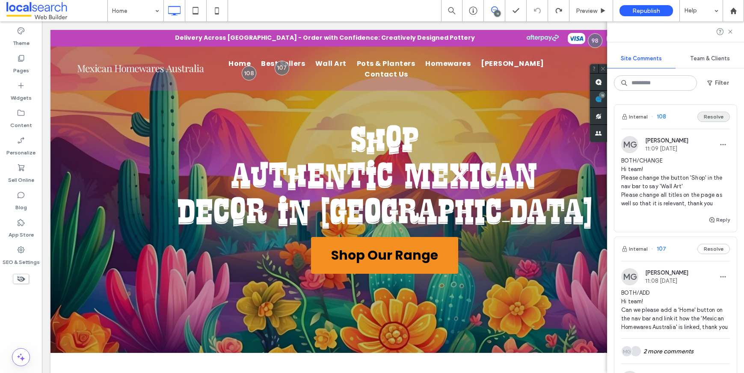
click at [706, 116] on button "Resolve" at bounding box center [713, 117] width 32 height 10
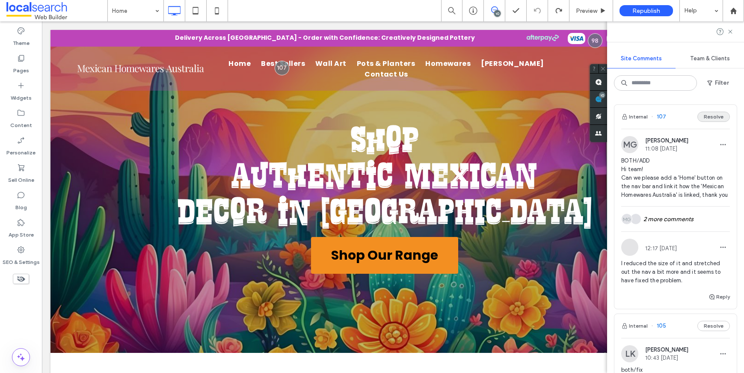
click at [703, 119] on button "Resolve" at bounding box center [713, 117] width 32 height 10
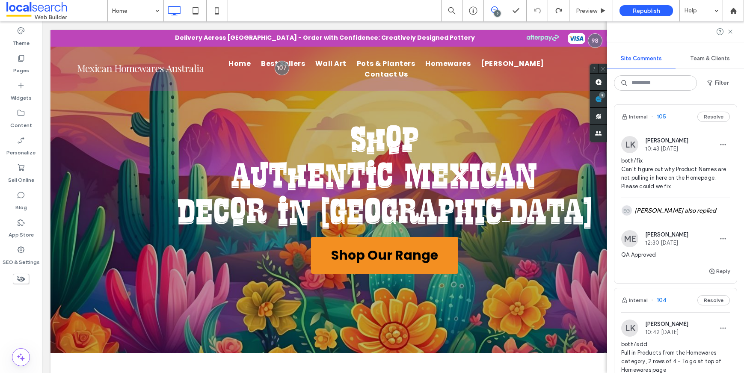
click at [703, 118] on button "Resolve" at bounding box center [713, 117] width 32 height 10
click at [706, 118] on button "Resolve" at bounding box center [713, 117] width 32 height 10
click at [707, 118] on button "Resolve" at bounding box center [713, 117] width 32 height 10
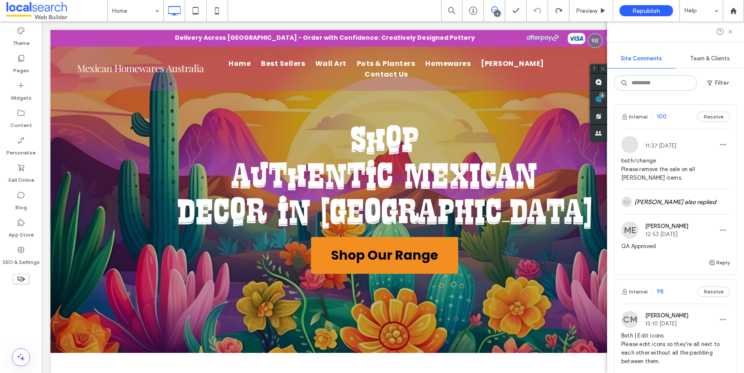
click at [704, 121] on button "Resolve" at bounding box center [713, 117] width 32 height 10
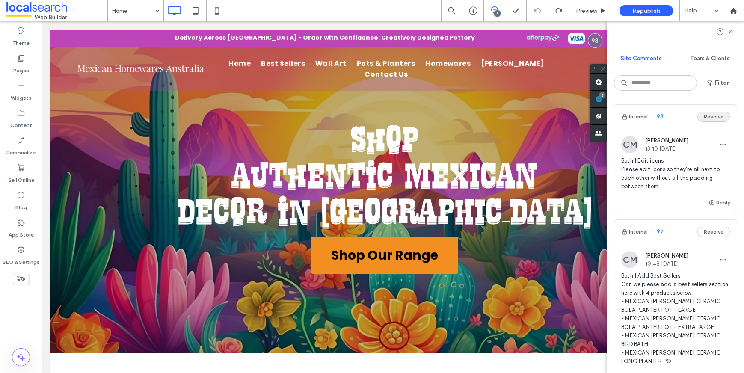
click at [703, 121] on button "Resolve" at bounding box center [713, 117] width 32 height 10
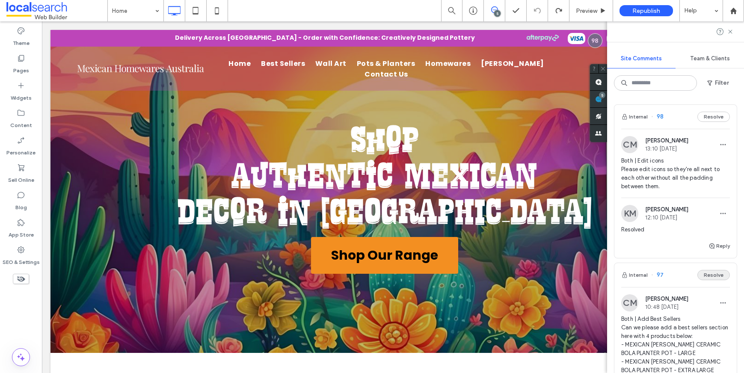
click at [703, 270] on button "Resolve" at bounding box center [713, 275] width 32 height 10
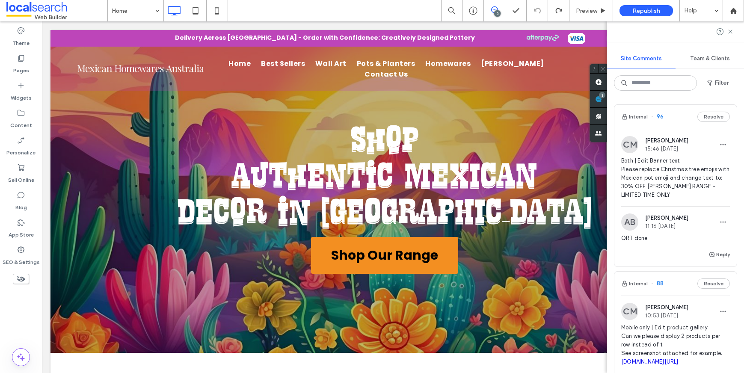
click at [704, 118] on button "Resolve" at bounding box center [713, 117] width 32 height 10
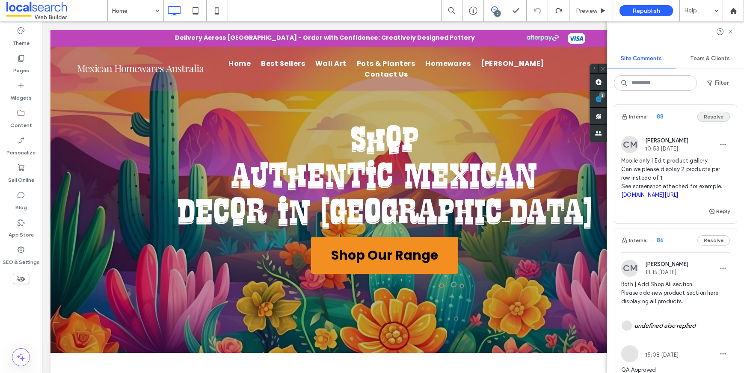
click at [704, 118] on button "Resolve" at bounding box center [713, 117] width 32 height 10
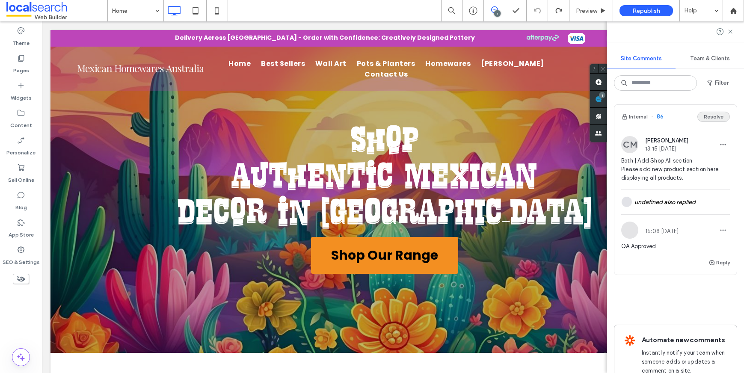
click at [706, 117] on button "Resolve" at bounding box center [713, 117] width 32 height 10
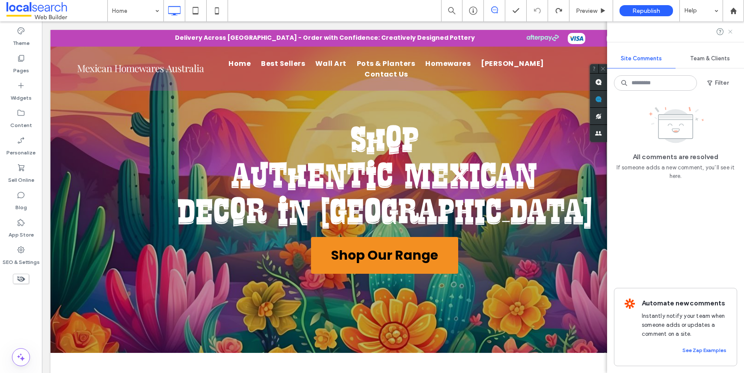
click at [729, 33] on icon at bounding box center [730, 31] width 7 height 7
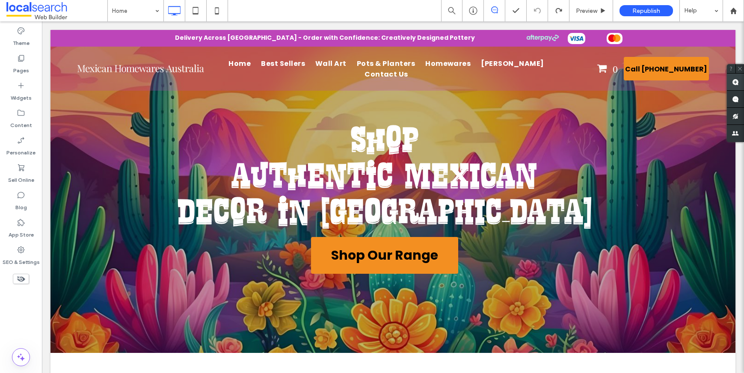
click at [731, 86] on span at bounding box center [735, 82] width 17 height 17
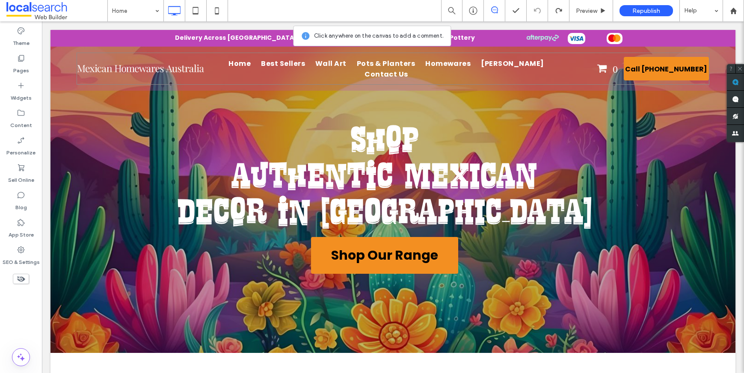
click at [237, 55] on div "Home Best Sellers Wall Art Pots & Planters Homewares [PERSON_NAME] Contact Us 0…" at bounding box center [393, 69] width 632 height 32
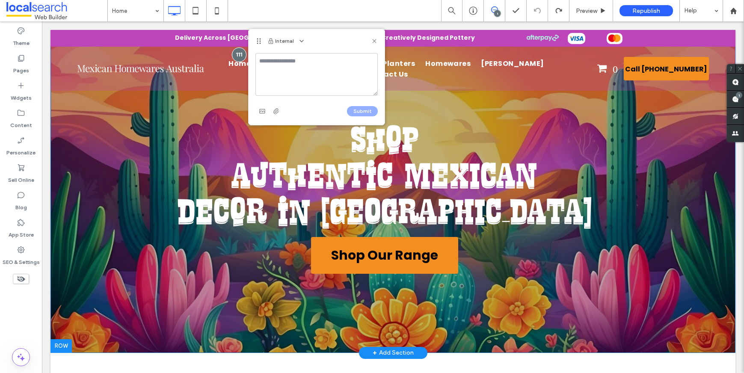
click at [506, 110] on div "Shop Authentic MEXICAN Decor in Burleigh Shop Authentic Mexican Decor in [GEOGR…" at bounding box center [392, 191] width 685 height 323
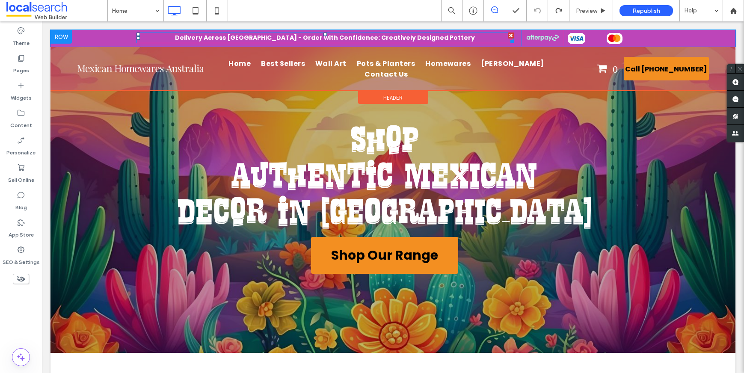
click at [248, 38] on strong "Delivery Across [GEOGRAPHIC_DATA] - Order with Confidence: Creatively Designed …" at bounding box center [325, 37] width 300 height 9
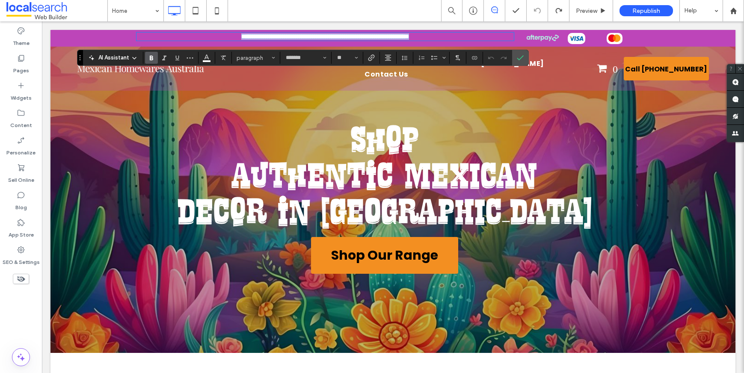
click at [250, 37] on strong "**********" at bounding box center [325, 36] width 168 height 6
copy strong "**********"
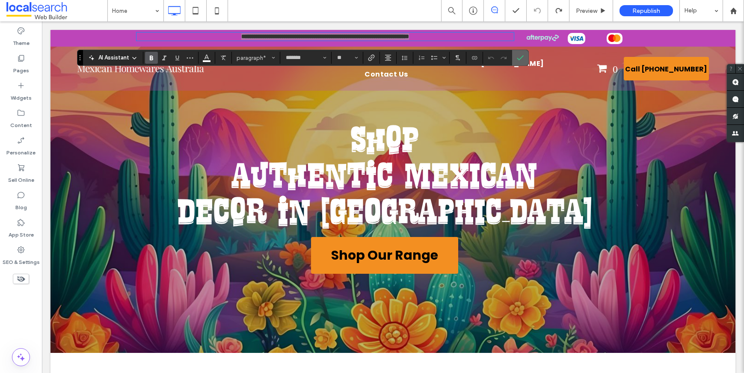
click at [518, 58] on icon "Confirm" at bounding box center [520, 57] width 7 height 7
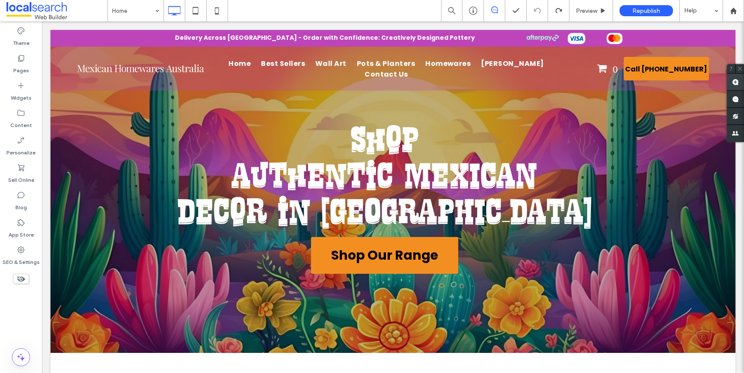
click at [736, 82] on use at bounding box center [735, 82] width 7 height 7
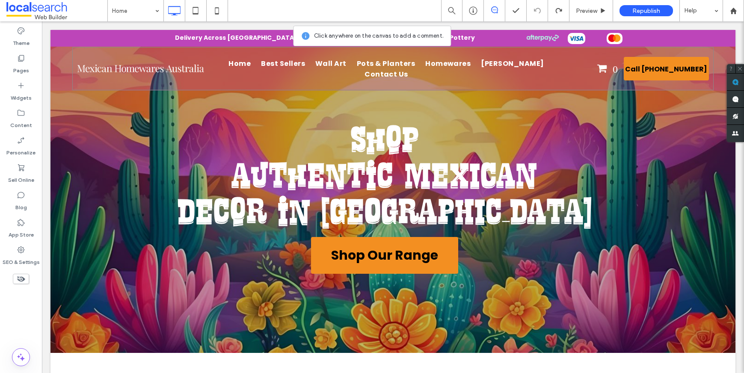
click at [175, 50] on div "Home Best Sellers Wall Art Pots & Planters Homewares [PERSON_NAME] Contact Us 0…" at bounding box center [392, 68] width 641 height 43
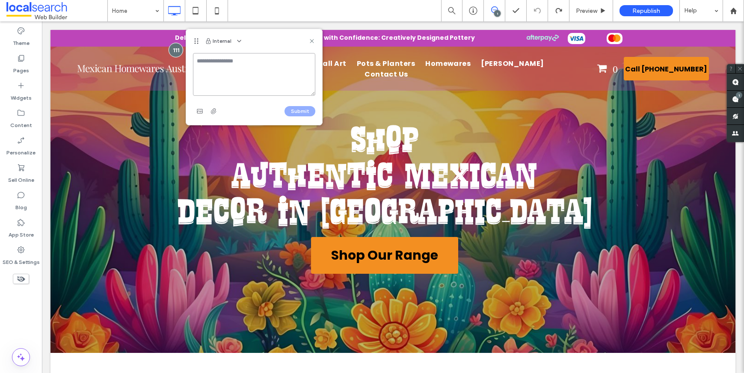
paste textarea "**********"
type textarea "**********"
click at [292, 109] on button "Submit" at bounding box center [299, 111] width 31 height 10
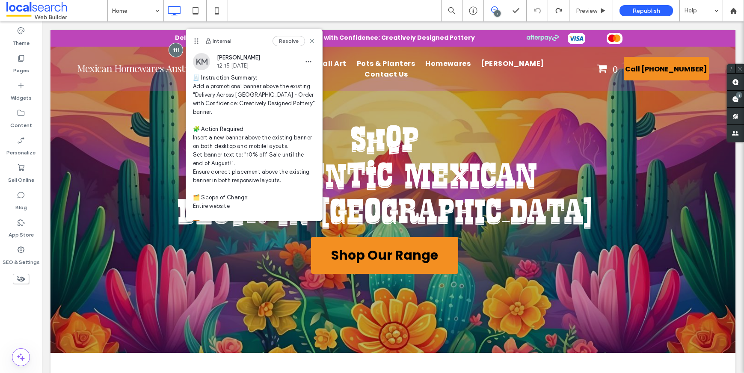
scroll to position [0, 0]
click at [305, 64] on icon "button" at bounding box center [308, 61] width 7 height 7
click at [307, 83] on span "Edit" at bounding box center [307, 84] width 11 height 9
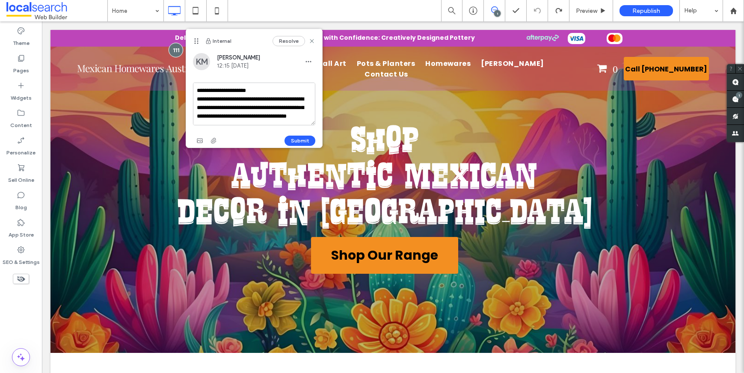
click at [219, 98] on textarea "**********" at bounding box center [254, 104] width 122 height 43
click at [201, 89] on textarea "**********" at bounding box center [254, 104] width 122 height 43
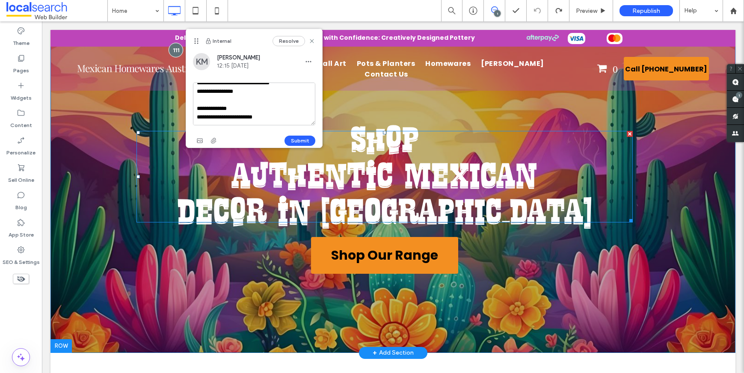
drag, startPoint x: 238, startPoint y: 112, endPoint x: 334, endPoint y: 197, distance: 128.4
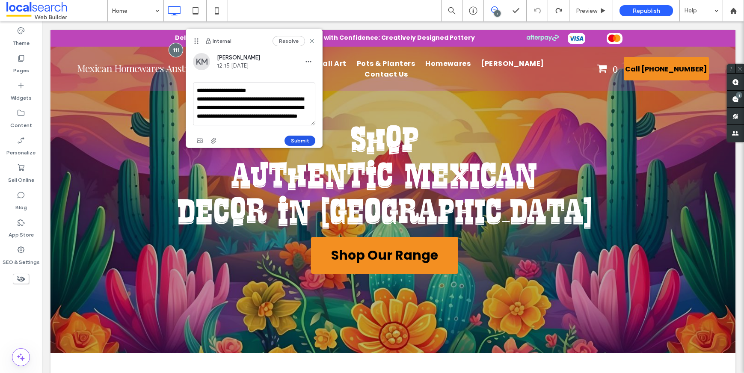
type textarea "**********"
click at [298, 139] on button "Submit" at bounding box center [299, 141] width 31 height 10
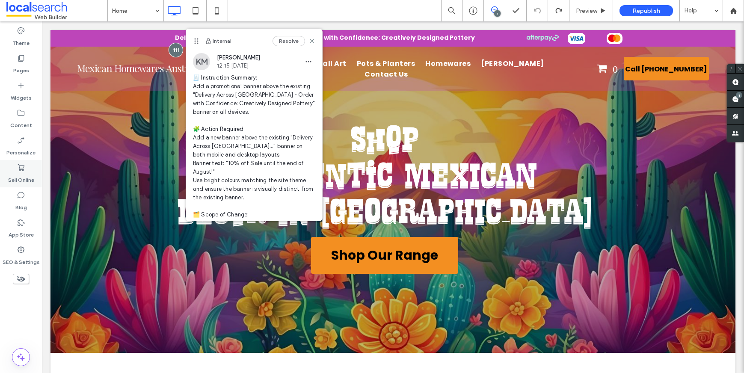
click at [22, 179] on label "Sell Online" at bounding box center [21, 178] width 26 height 12
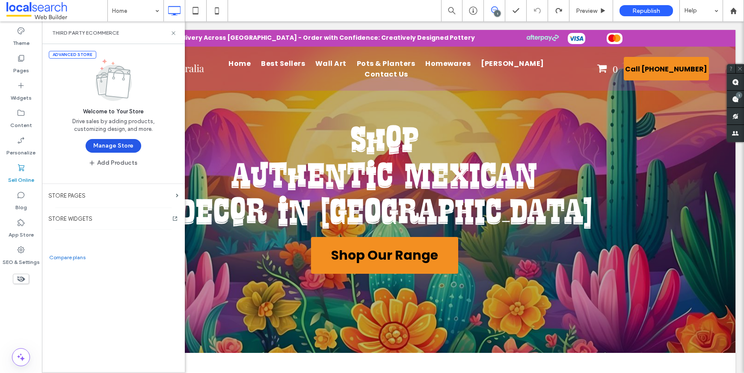
click at [106, 151] on button "Manage Store" at bounding box center [114, 146] width 56 height 14
